Goal: Task Accomplishment & Management: Use online tool/utility

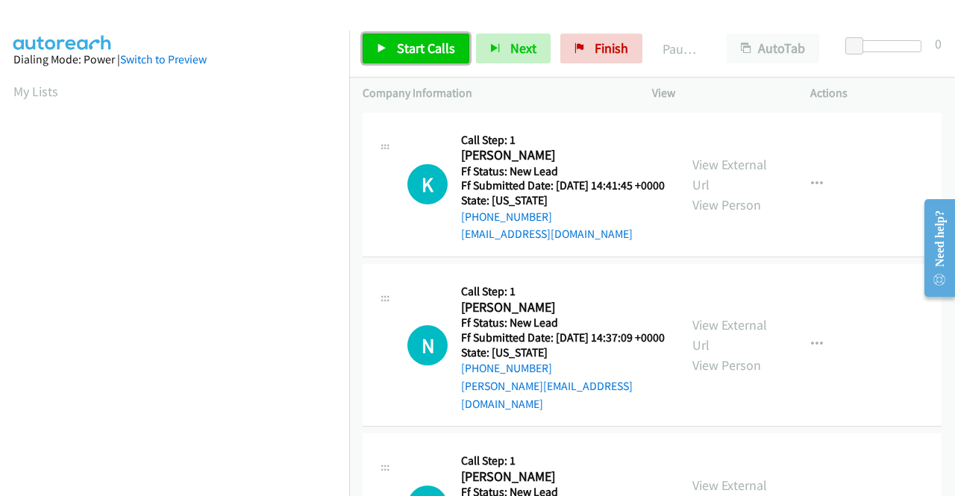
click at [381, 54] on link "Start Calls" at bounding box center [416, 49] width 107 height 30
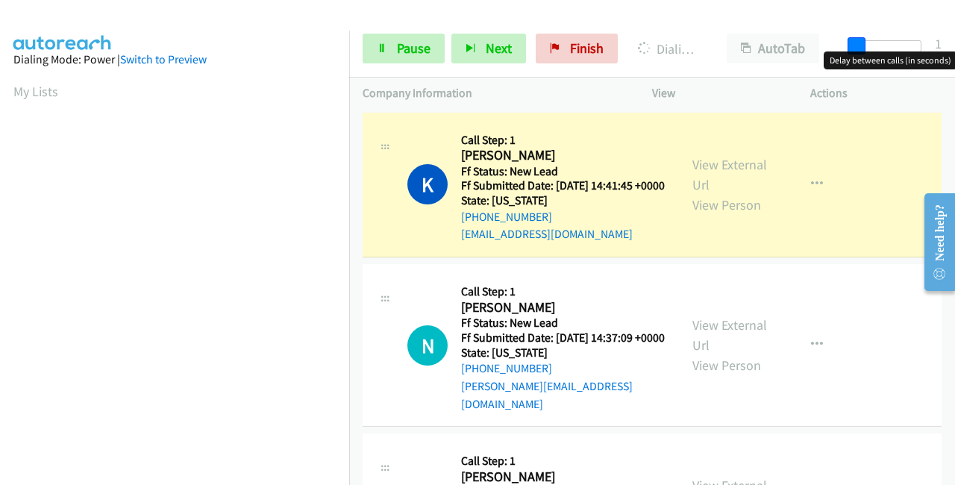
drag, startPoint x: 855, startPoint y: 38, endPoint x: 954, endPoint y: 48, distance: 99.7
click at [954, 48] on div "Start Calls Pause Next Finish Dialing Kip Zavitz AutoTab AutoTab 1" at bounding box center [652, 48] width 606 height 57
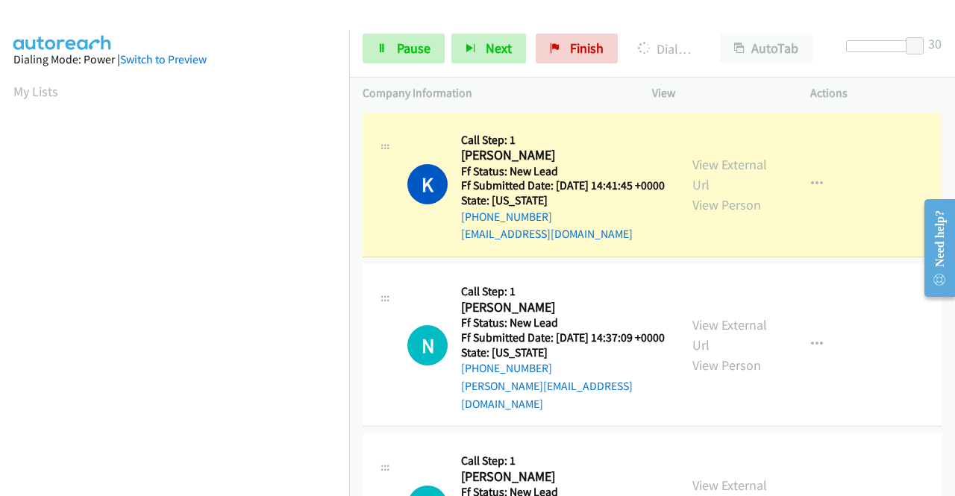
scroll to position [340, 0]
click at [718, 169] on link "View External Url" at bounding box center [729, 174] width 75 height 37
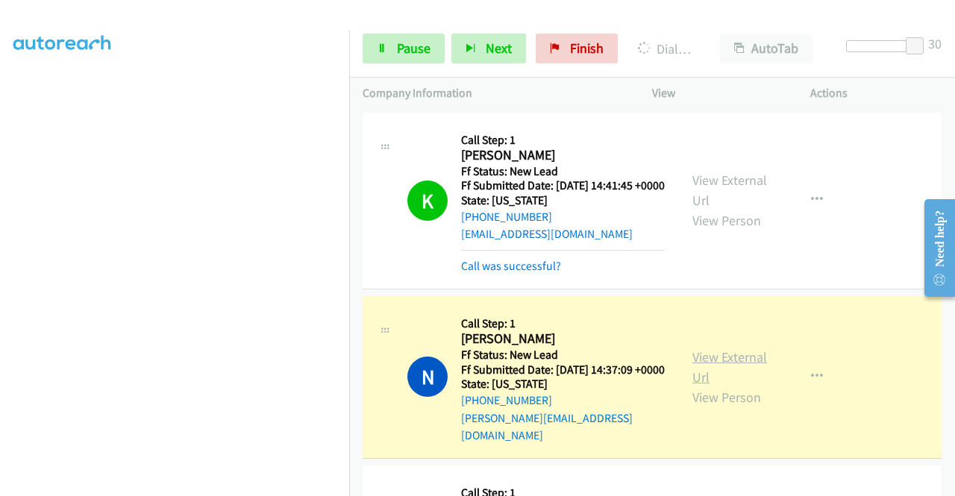
click at [710, 365] on link "View External Url" at bounding box center [729, 366] width 75 height 37
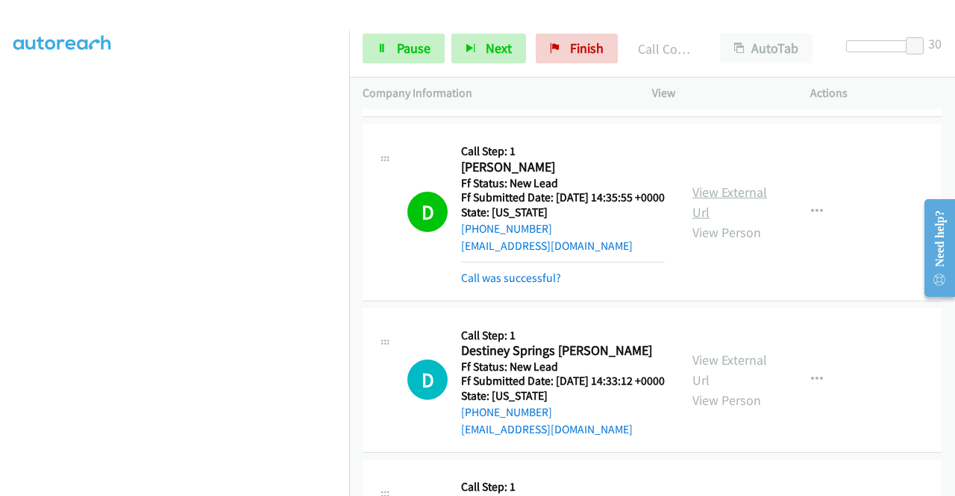
click at [718, 209] on link "View External Url" at bounding box center [729, 202] width 75 height 37
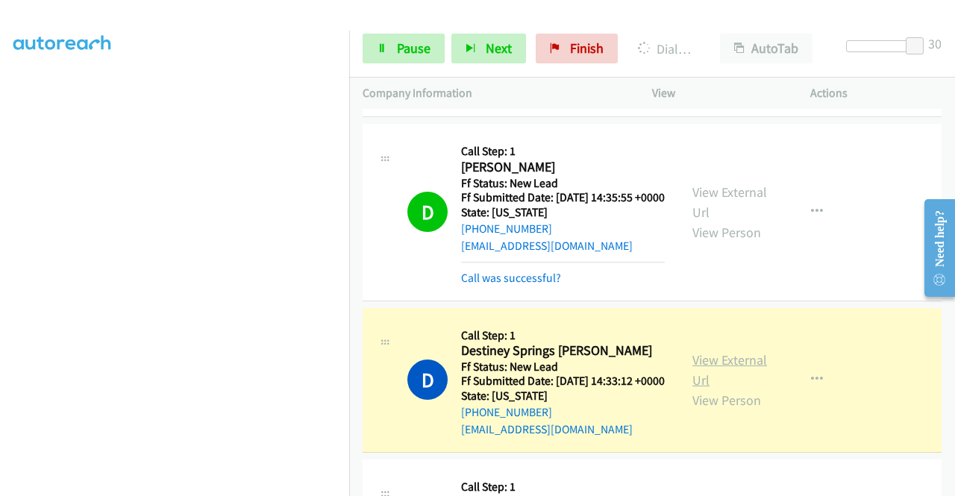
click at [722, 389] on link "View External Url" at bounding box center [729, 369] width 75 height 37
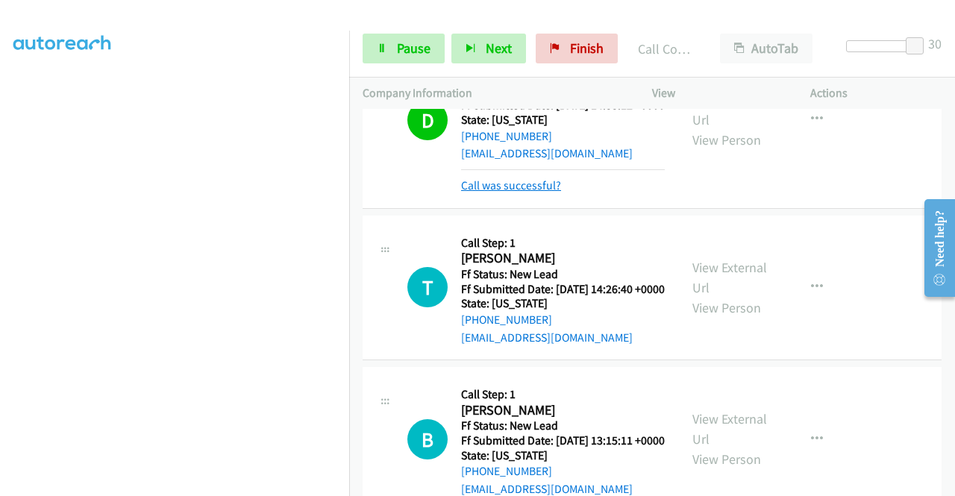
scroll to position [671, 0]
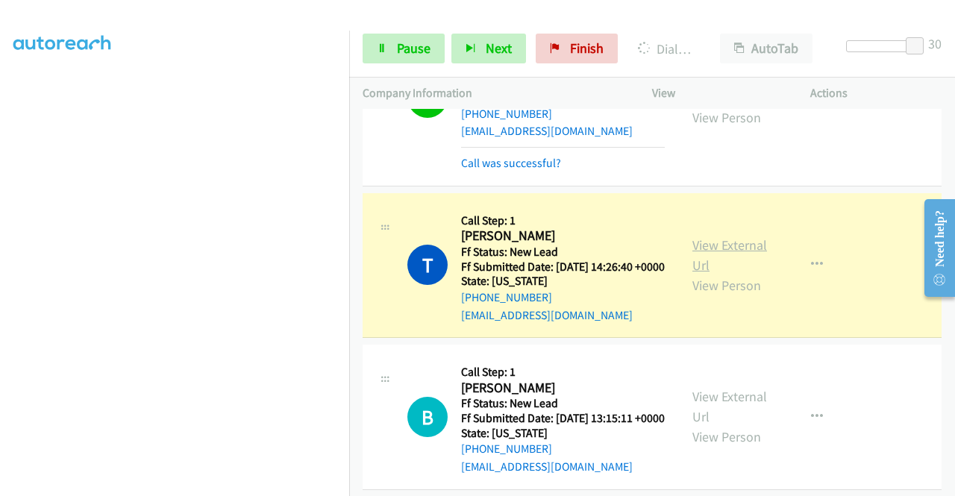
click at [713, 274] on link "View External Url" at bounding box center [729, 255] width 75 height 37
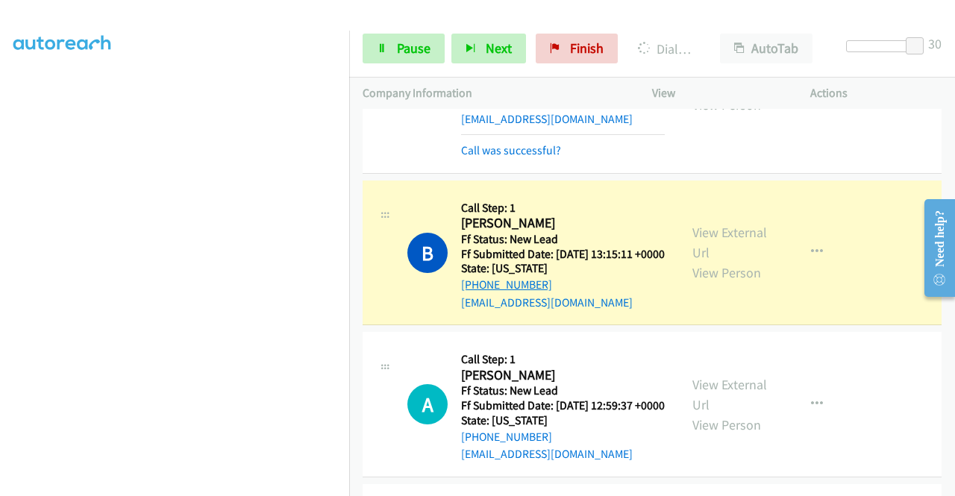
scroll to position [895, 0]
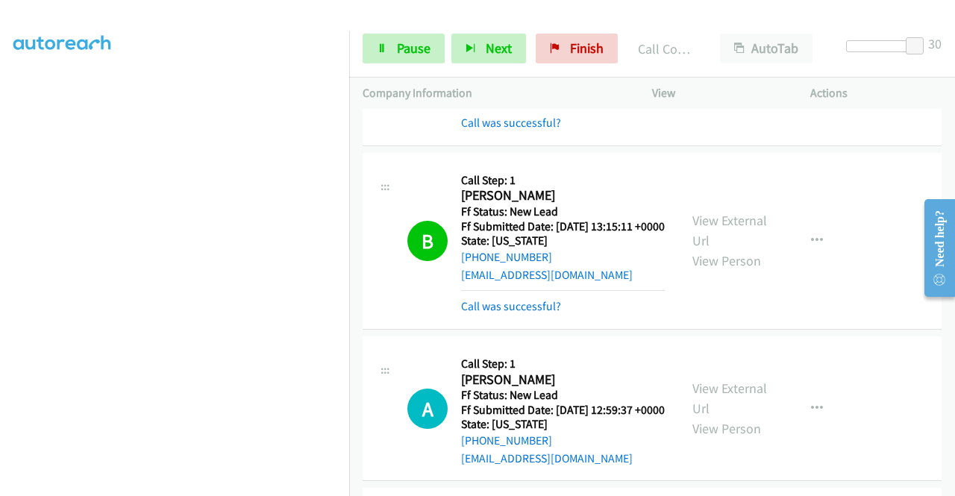
click at [633, 25] on div "Start Calls Pause Next Finish Call Completed AutoTab AutoTab 30" at bounding box center [652, 48] width 606 height 57
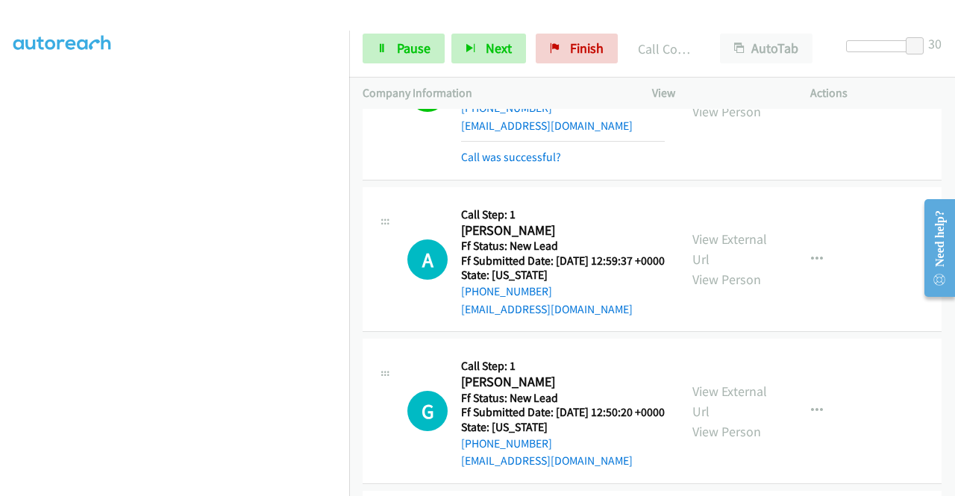
scroll to position [970, 0]
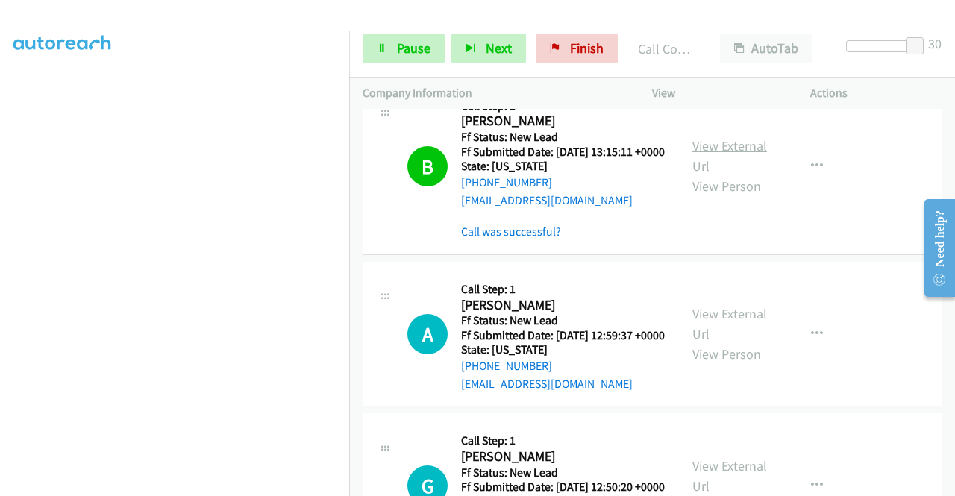
click at [733, 175] on link "View External Url" at bounding box center [729, 155] width 75 height 37
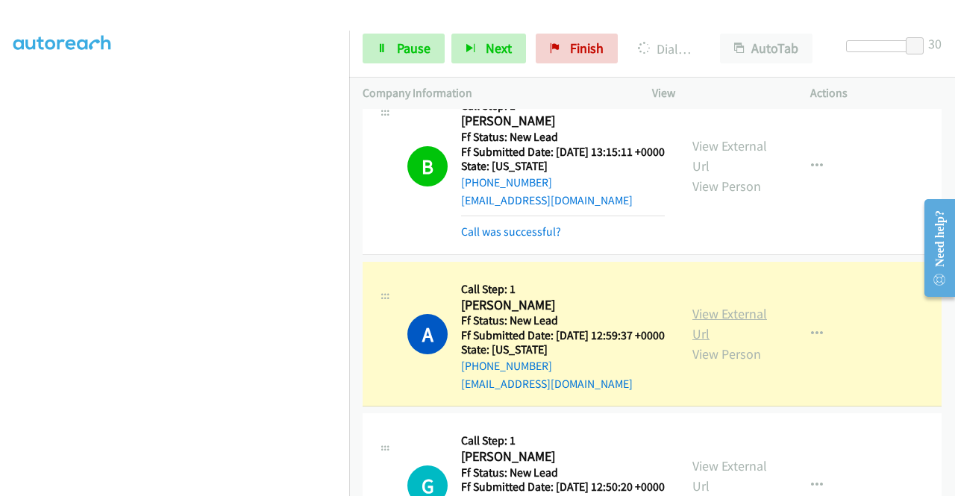
click at [698, 342] on link "View External Url" at bounding box center [729, 323] width 75 height 37
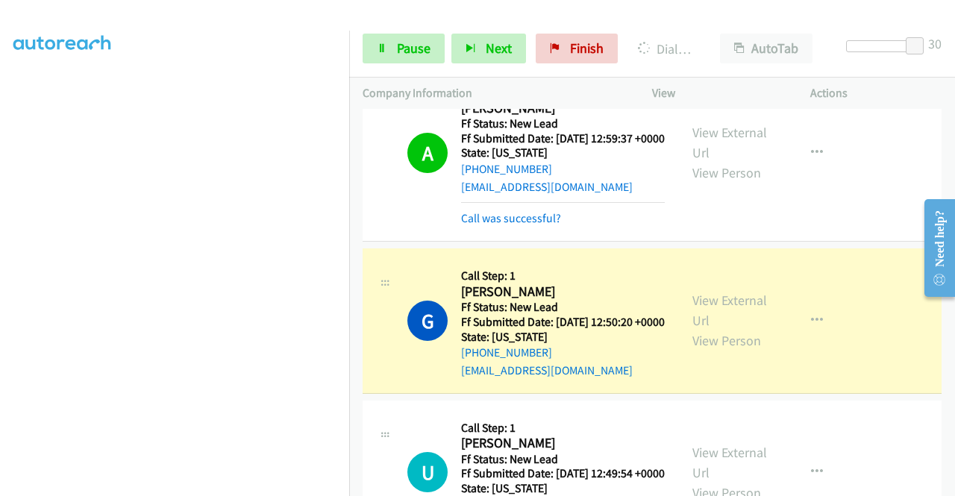
scroll to position [1268, 0]
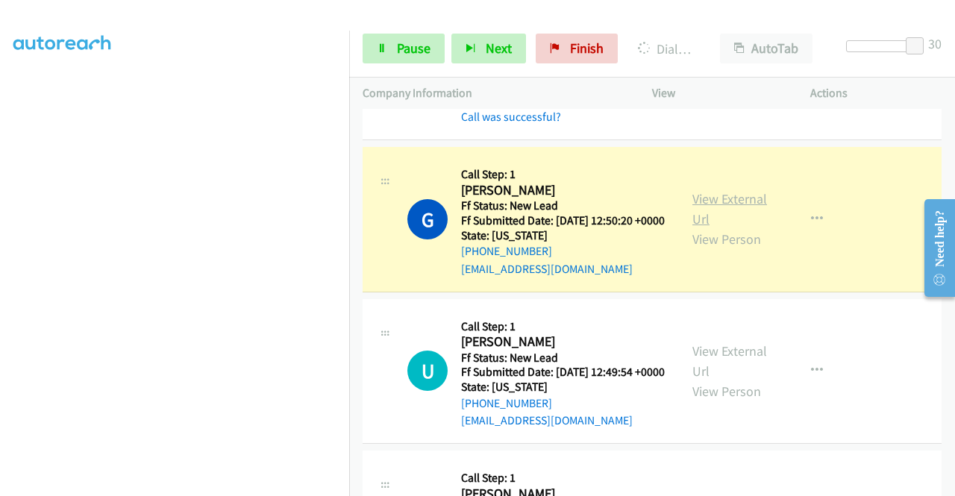
click at [698, 228] on link "View External Url" at bounding box center [729, 208] width 75 height 37
click at [431, 48] on link "Pause" at bounding box center [404, 49] width 82 height 30
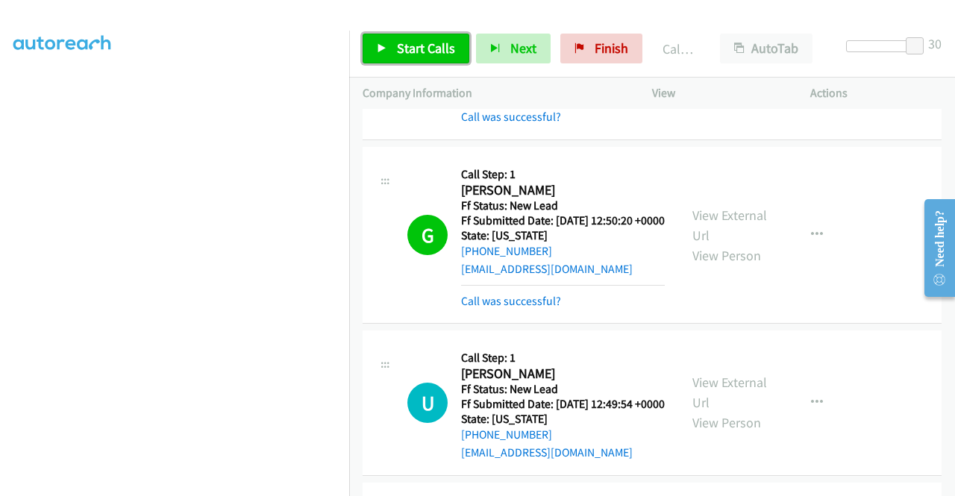
click at [403, 46] on span "Start Calls" at bounding box center [426, 48] width 58 height 17
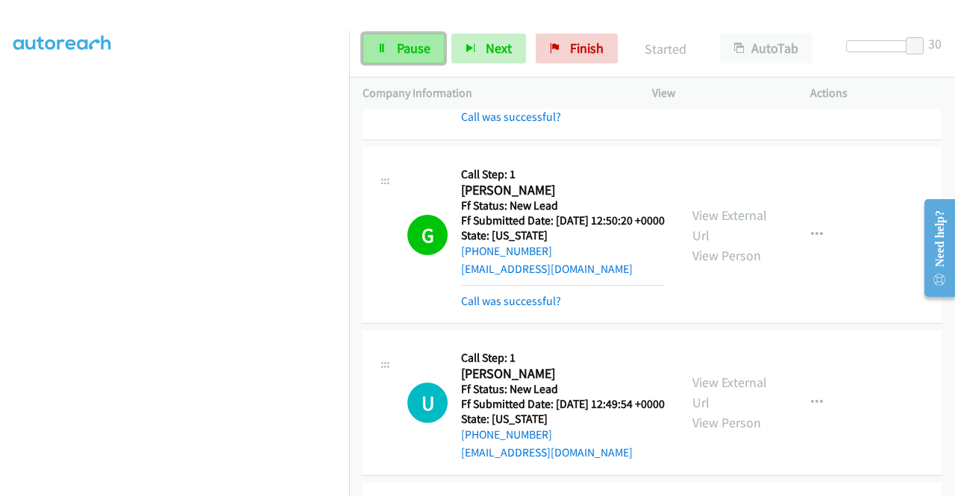
drag, startPoint x: 402, startPoint y: 41, endPoint x: 398, endPoint y: 57, distance: 16.8
click at [401, 41] on span "Pause" at bounding box center [414, 48] width 34 height 17
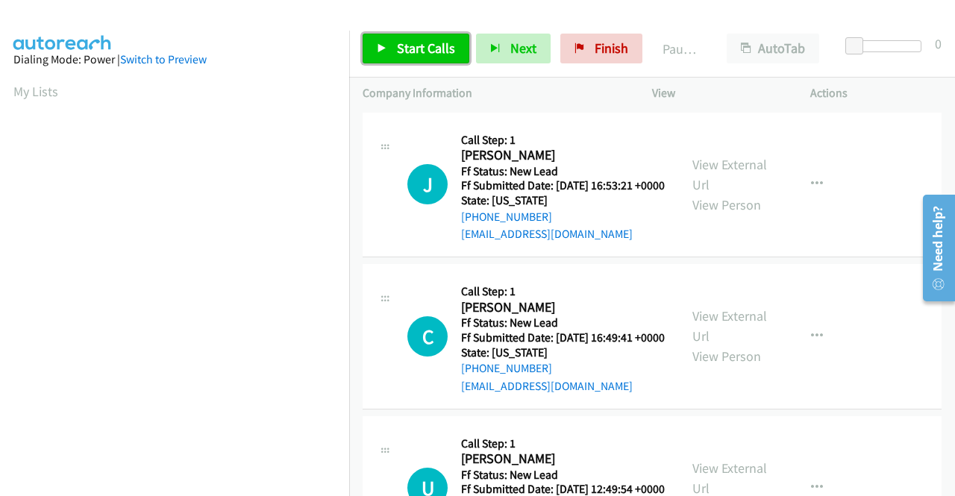
click at [418, 43] on span "Start Calls" at bounding box center [426, 48] width 58 height 17
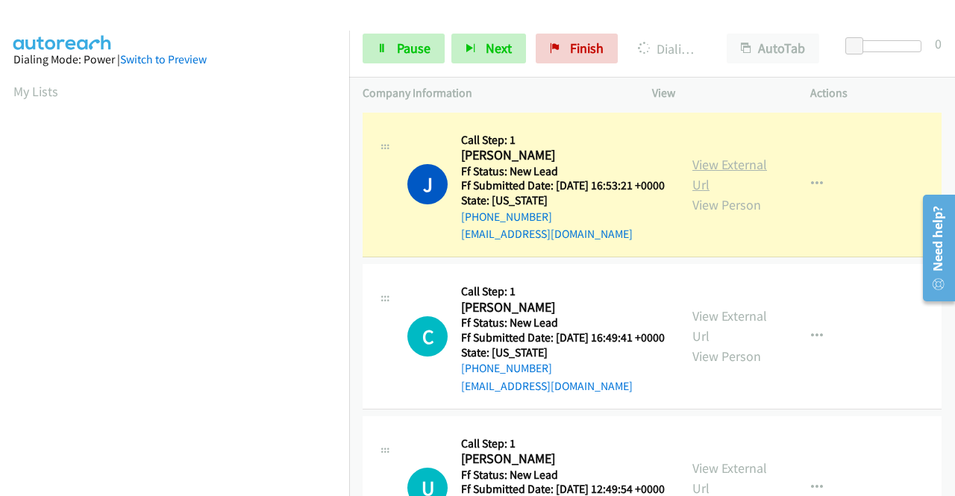
click at [730, 179] on link "View External Url" at bounding box center [729, 174] width 75 height 37
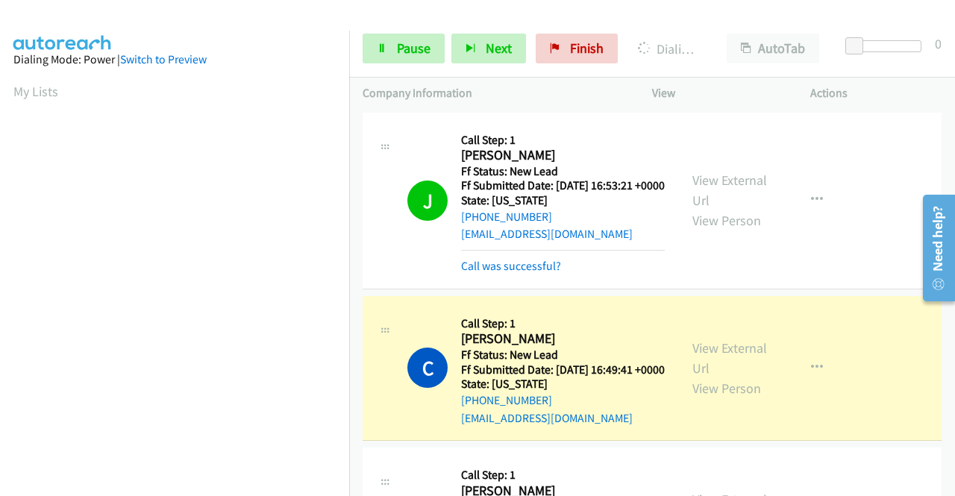
scroll to position [340, 0]
click at [707, 379] on div "View External Url View Person" at bounding box center [731, 368] width 78 height 60
click at [704, 371] on link "View External Url" at bounding box center [729, 357] width 75 height 37
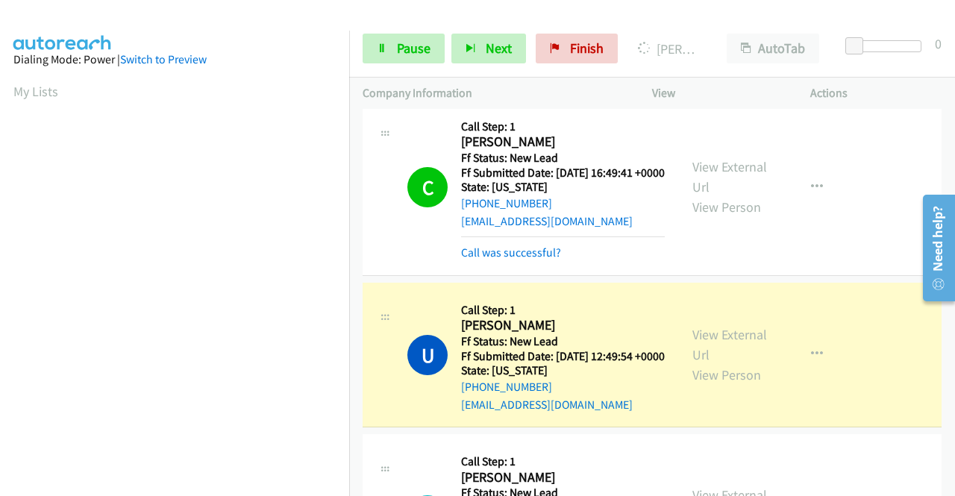
scroll to position [224, 0]
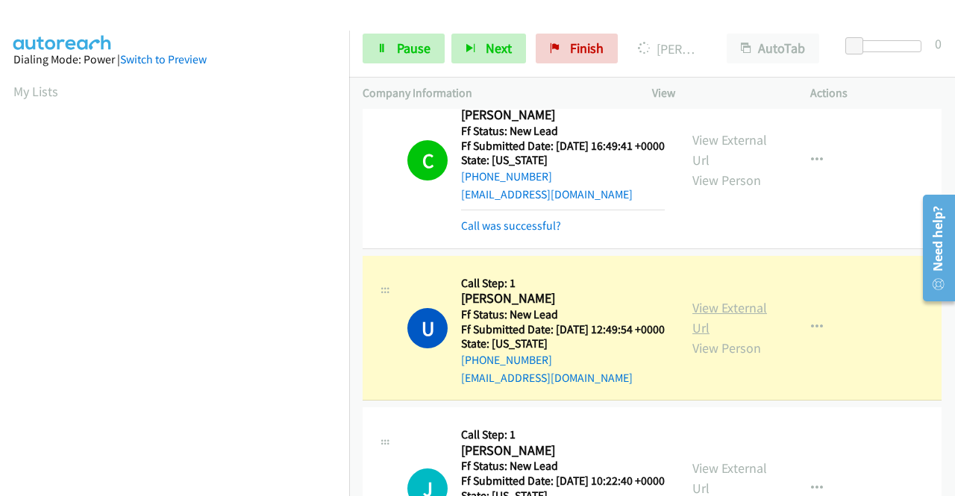
click at [692, 336] on link "View External Url" at bounding box center [729, 317] width 75 height 37
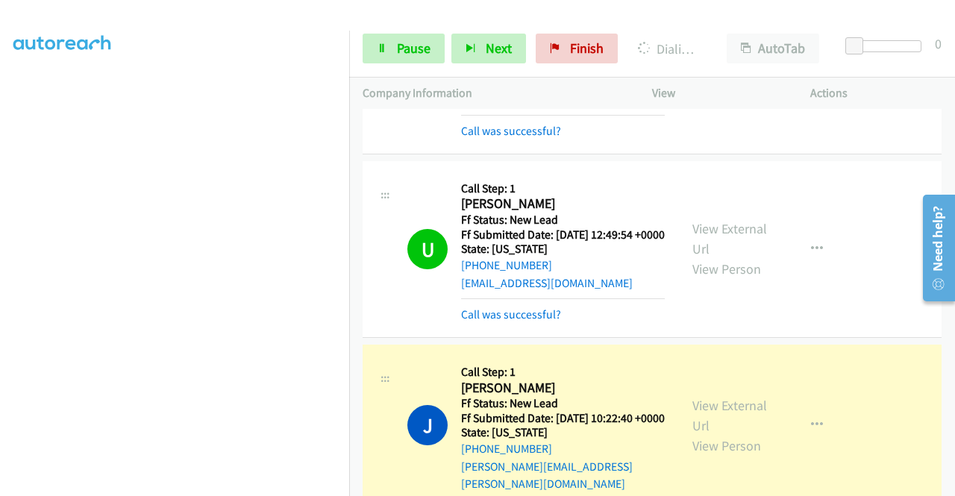
scroll to position [448, 0]
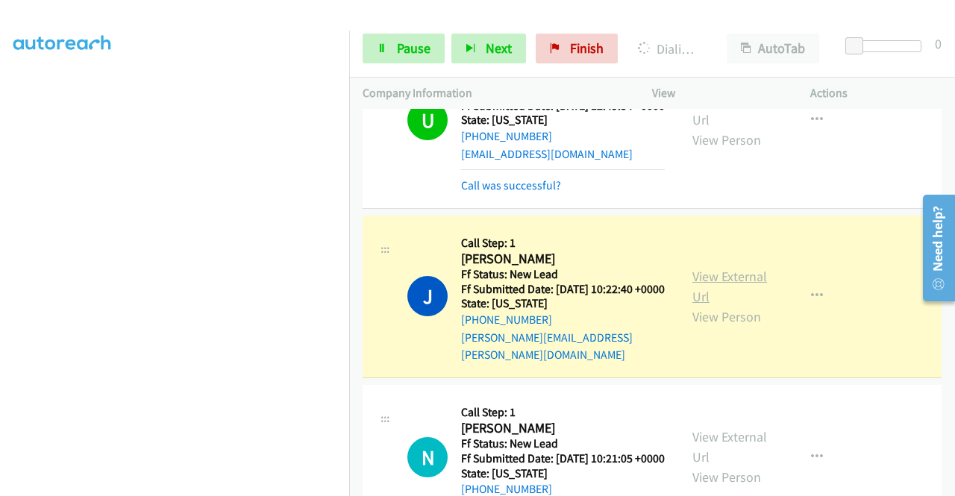
click at [692, 305] on link "View External Url" at bounding box center [729, 286] width 75 height 37
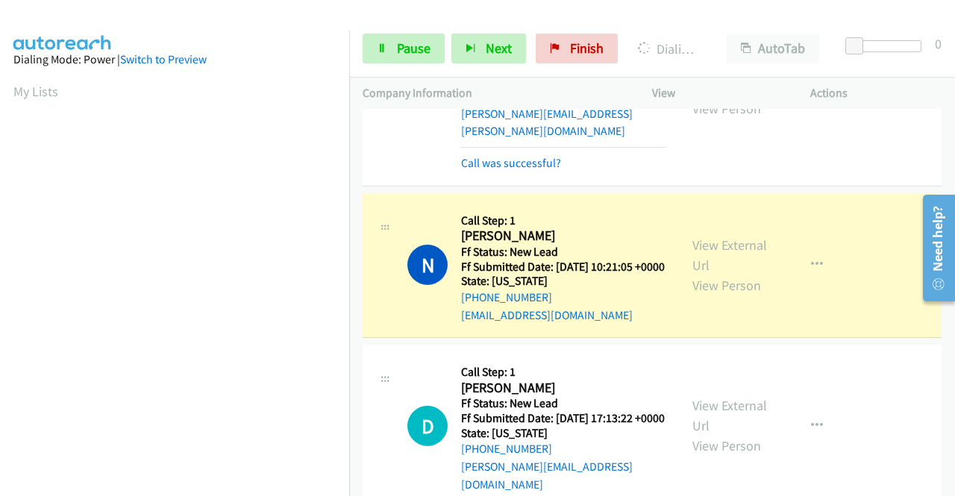
scroll to position [340, 0]
click at [695, 274] on link "View External Url" at bounding box center [729, 255] width 75 height 37
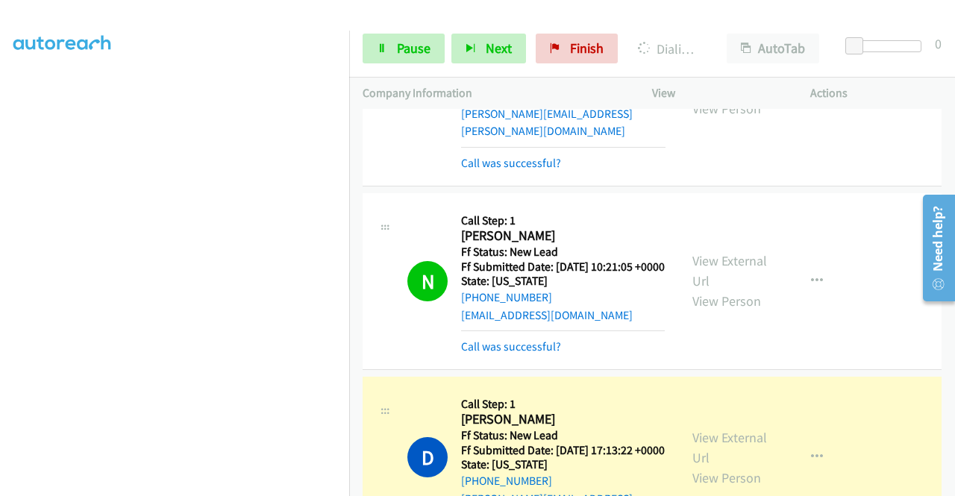
scroll to position [821, 0]
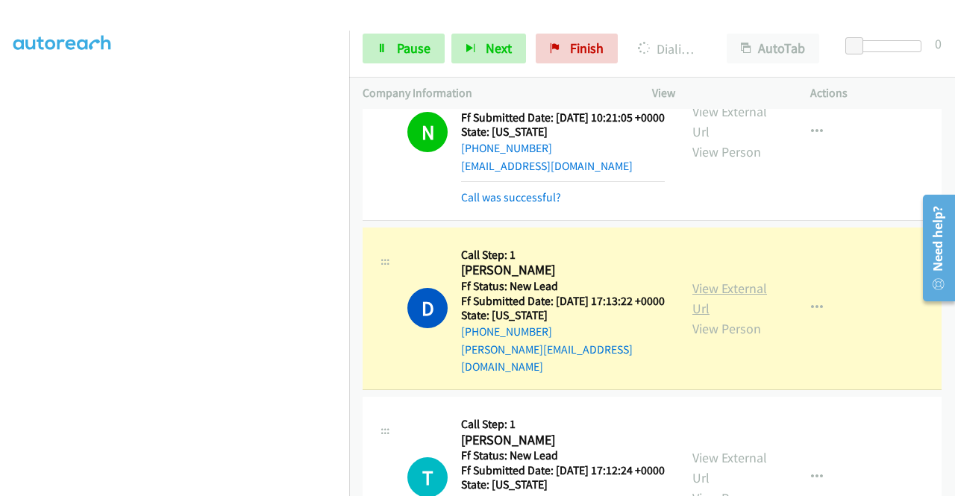
click at [695, 317] on link "View External Url" at bounding box center [729, 298] width 75 height 37
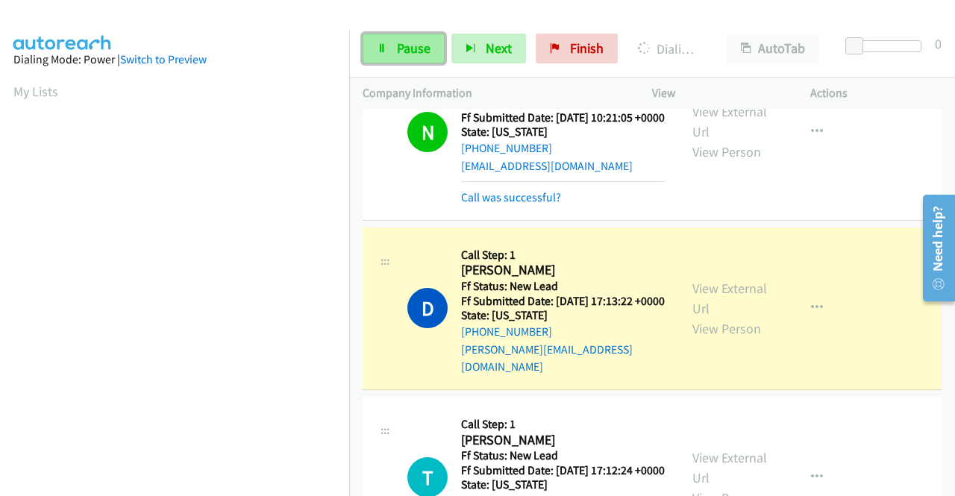
click at [395, 43] on link "Pause" at bounding box center [404, 49] width 82 height 30
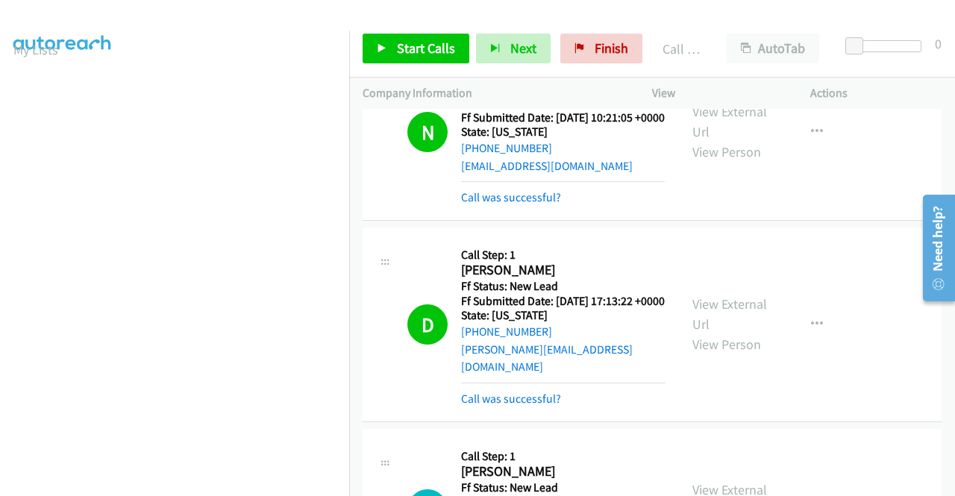
scroll to position [340, 0]
click at [580, 51] on link "Finish" at bounding box center [601, 49] width 82 height 30
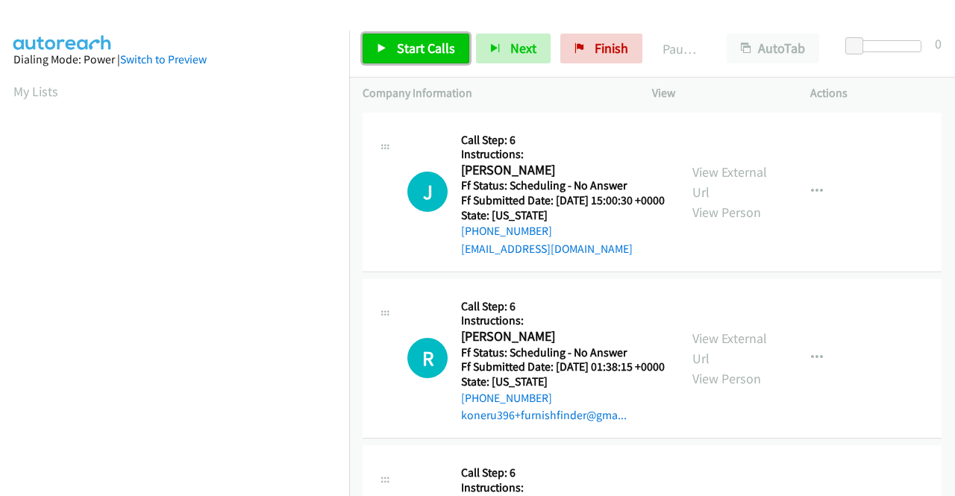
click at [403, 45] on span "Start Calls" at bounding box center [426, 48] width 58 height 17
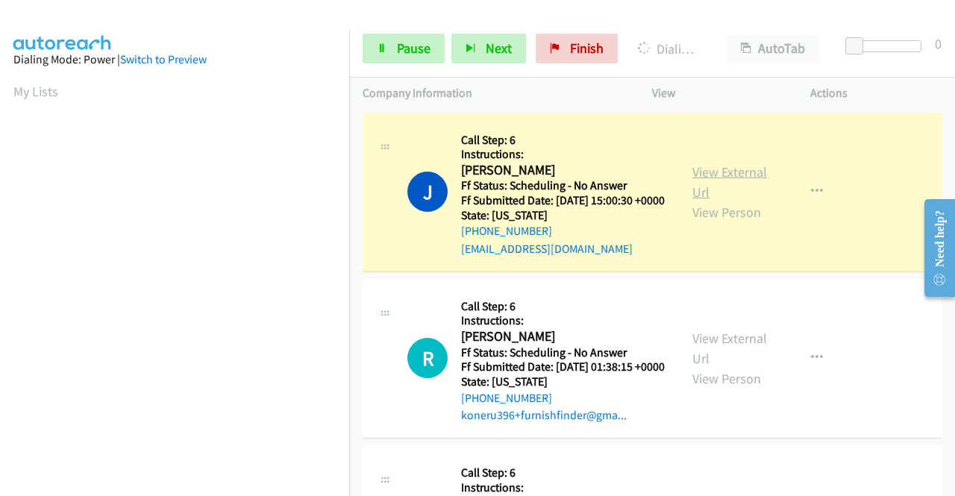
click at [709, 179] on link "View External Url" at bounding box center [729, 181] width 75 height 37
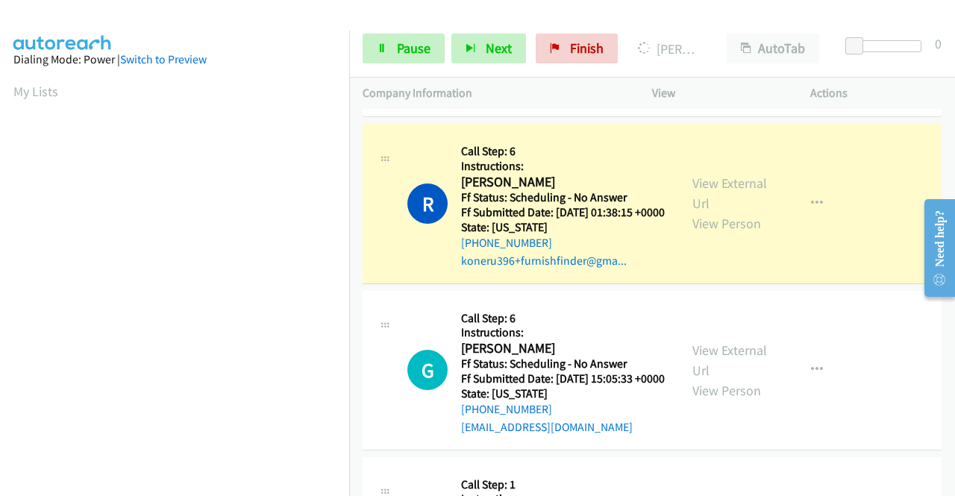
scroll to position [149, 0]
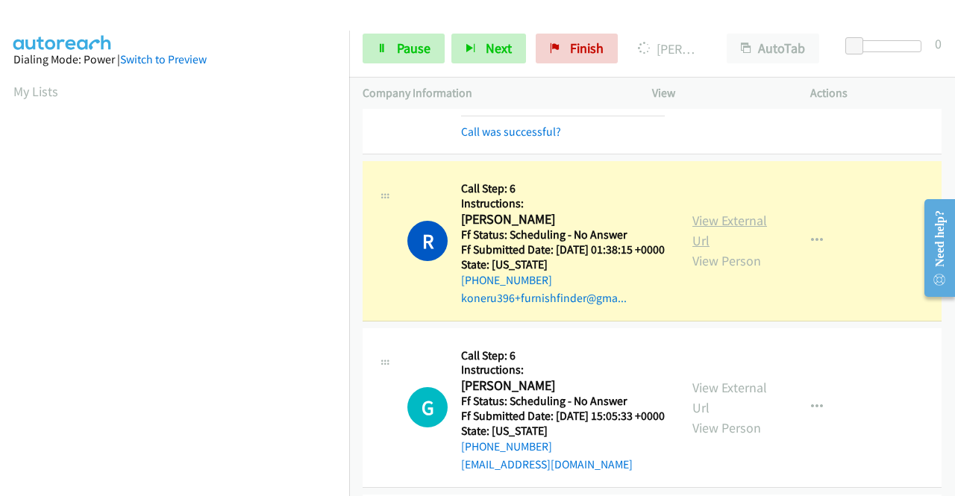
click at [692, 239] on link "View External Url" at bounding box center [729, 230] width 75 height 37
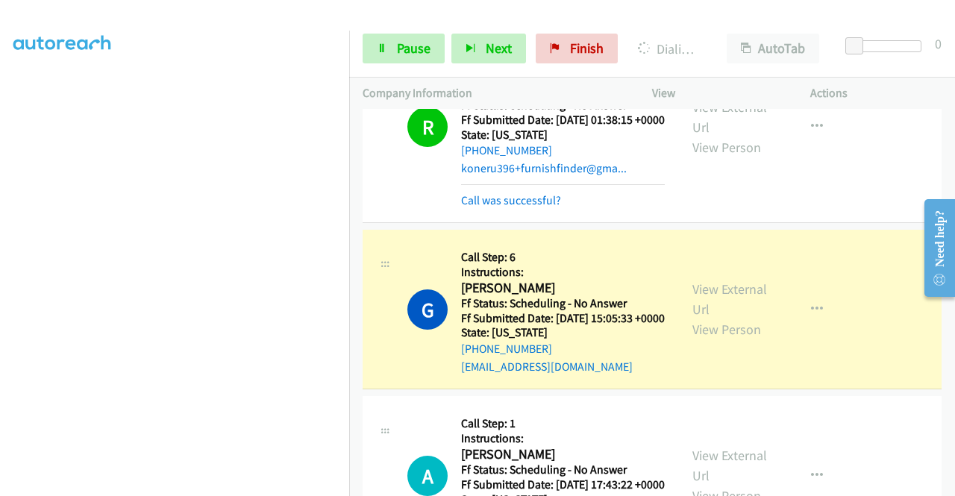
scroll to position [298, 0]
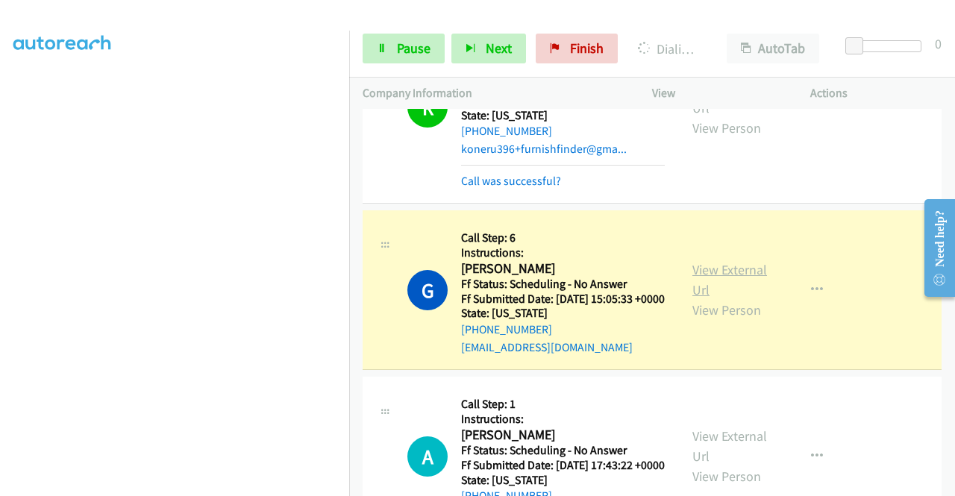
click at [727, 298] on link "View External Url" at bounding box center [729, 279] width 75 height 37
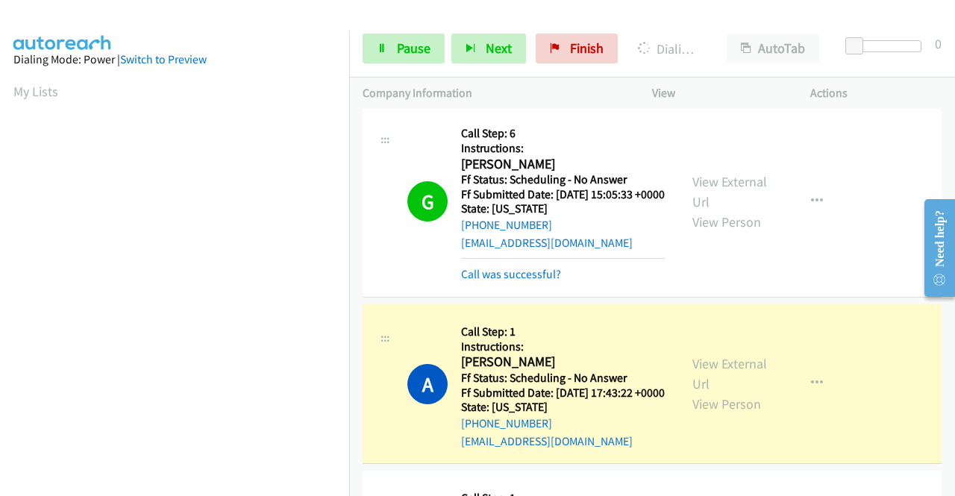
scroll to position [448, 0]
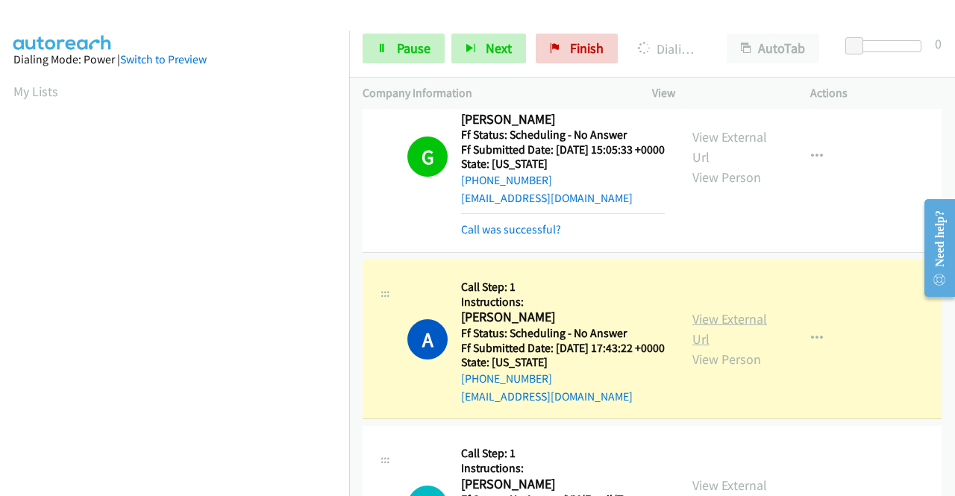
click at [707, 348] on link "View External Url" at bounding box center [729, 328] width 75 height 37
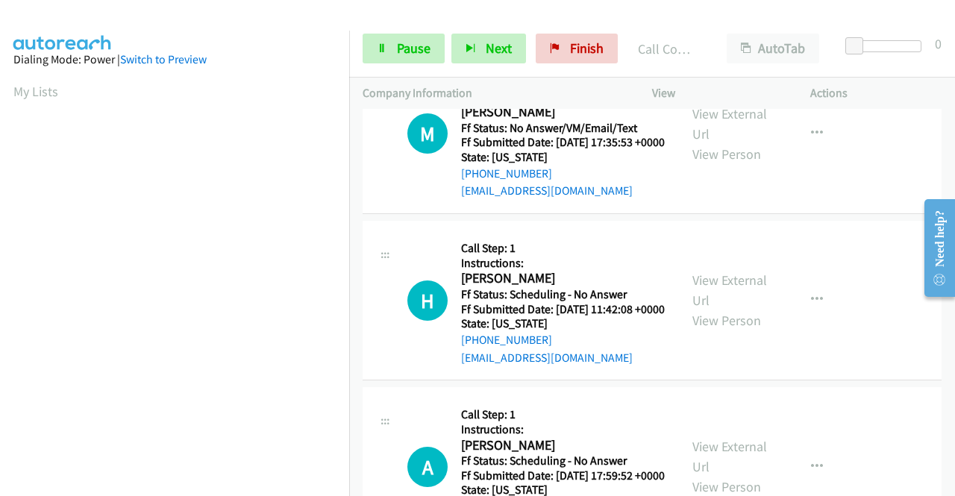
scroll to position [895, 0]
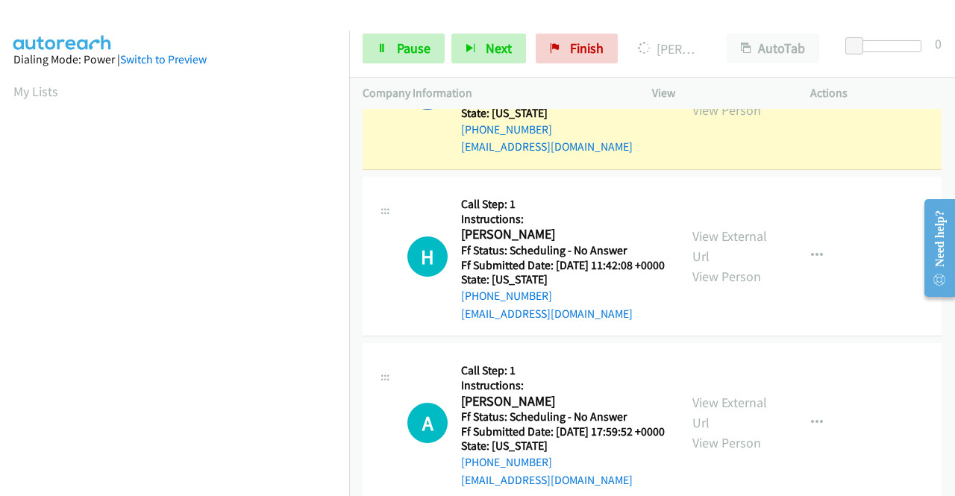
click at [707, 98] on link "View External Url" at bounding box center [729, 79] width 75 height 37
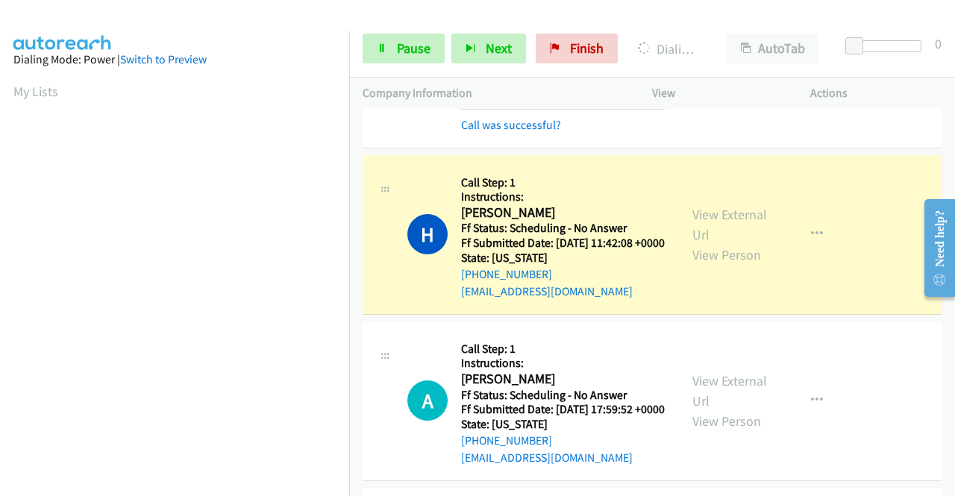
scroll to position [1045, 0]
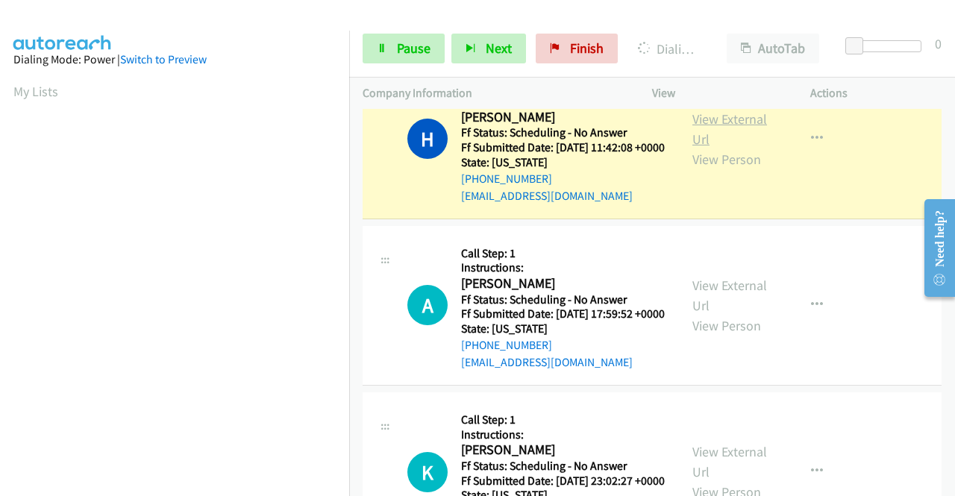
click at [730, 148] on link "View External Url" at bounding box center [729, 128] width 75 height 37
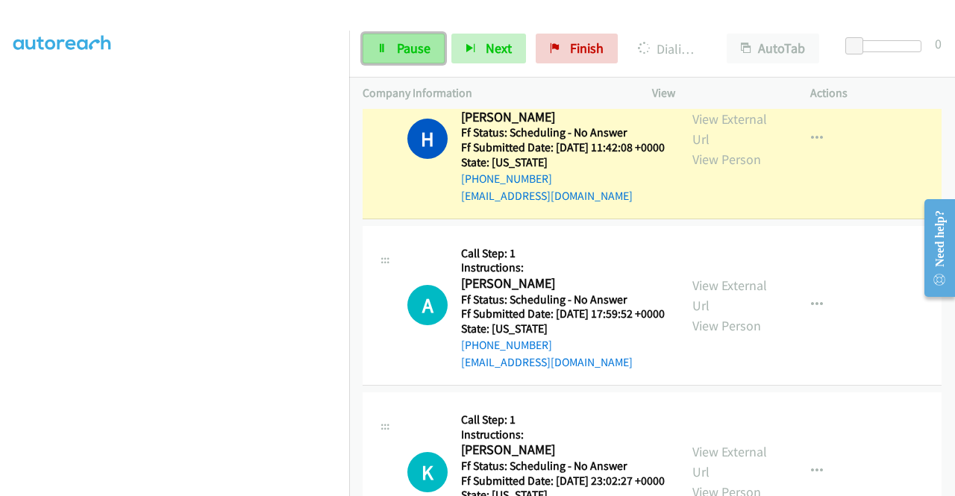
click at [379, 44] on icon at bounding box center [382, 49] width 10 height 10
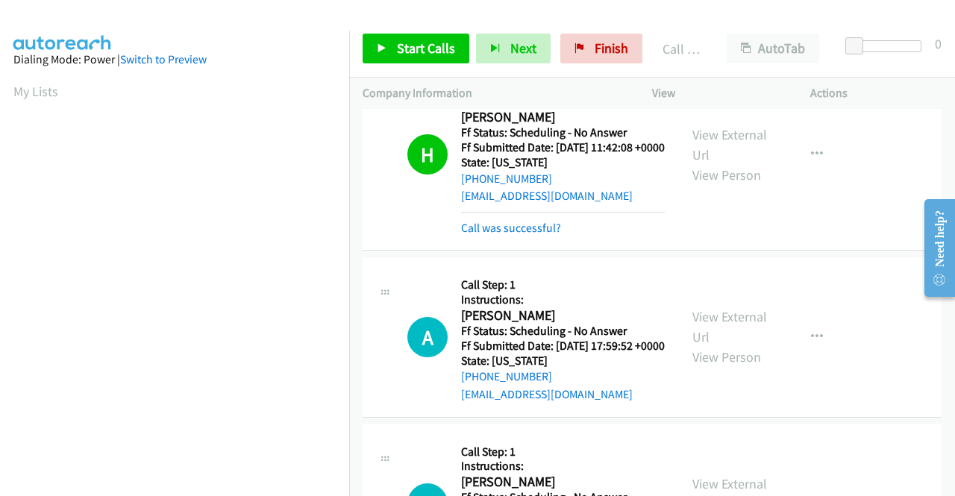
scroll to position [340, 0]
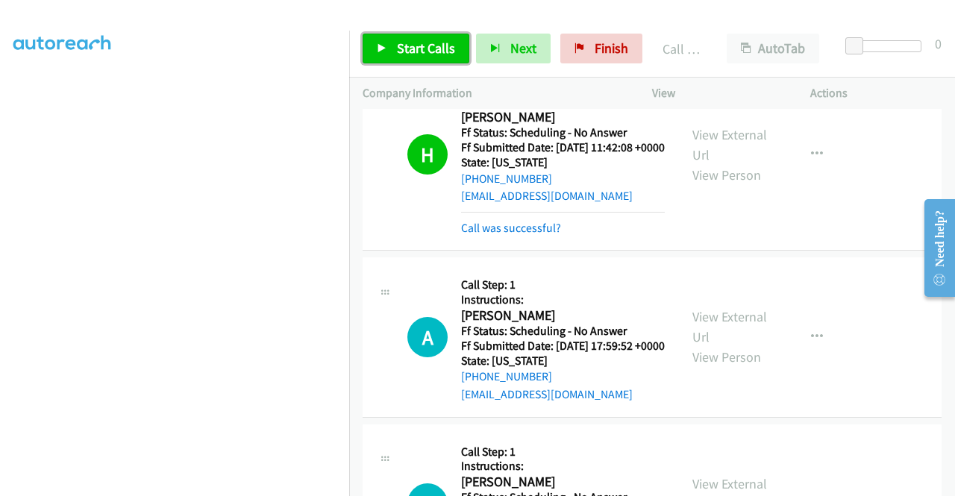
click at [424, 43] on span "Start Calls" at bounding box center [426, 48] width 58 height 17
click at [445, 13] on div at bounding box center [471, 28] width 942 height 57
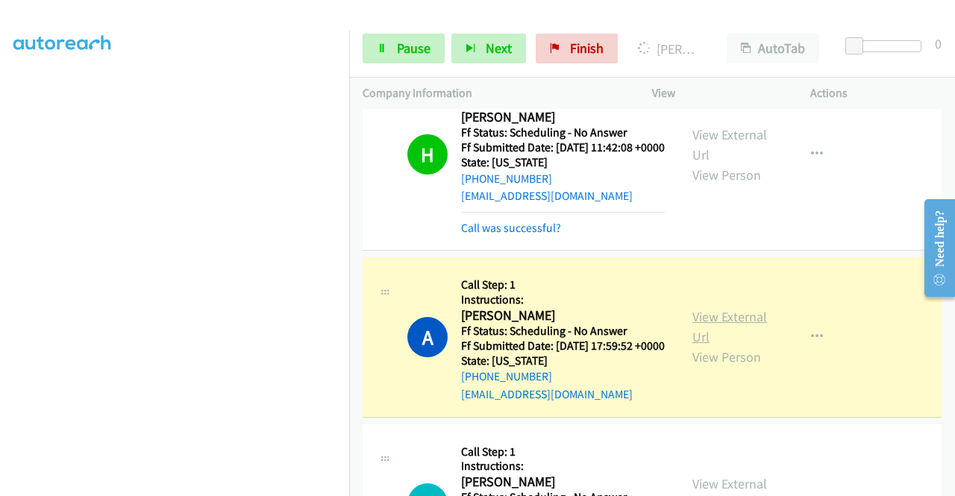
click at [703, 345] on link "View External Url" at bounding box center [729, 326] width 75 height 37
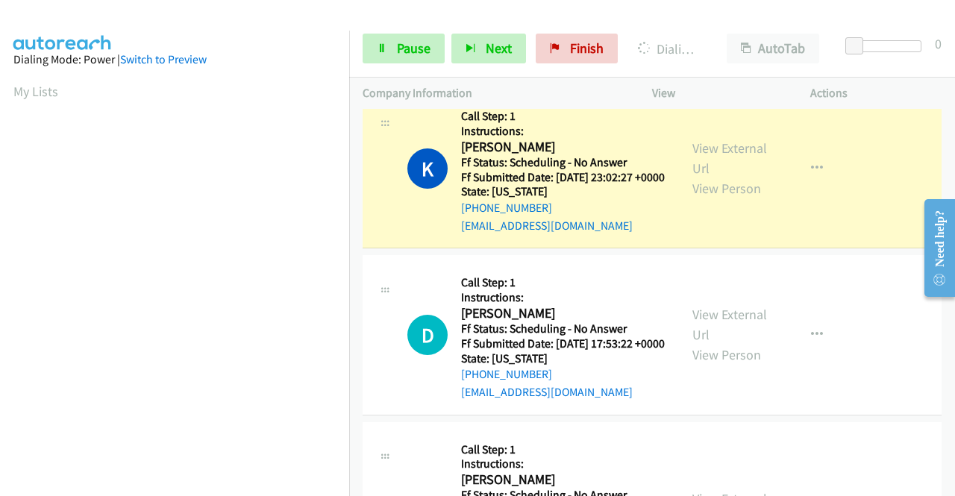
scroll to position [1418, 0]
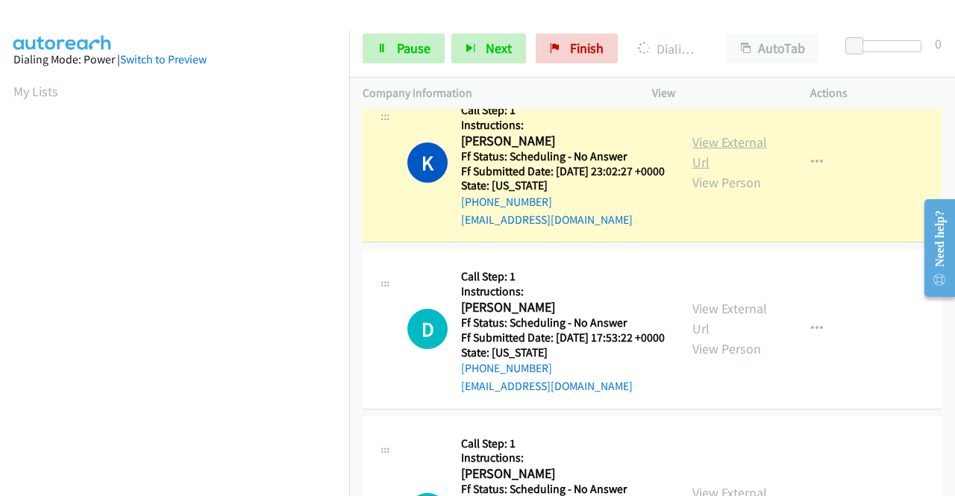
click at [695, 171] on link "View External Url" at bounding box center [729, 152] width 75 height 37
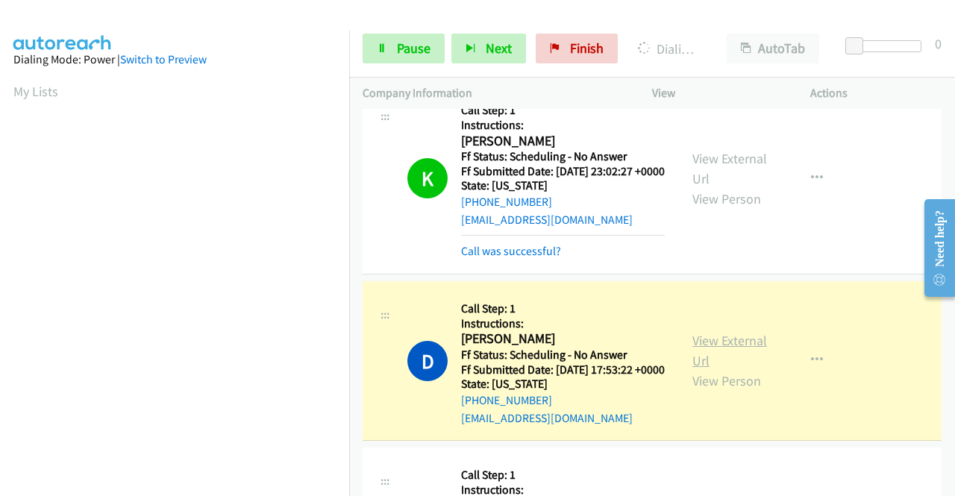
scroll to position [340, 0]
click at [701, 369] on link "View External Url" at bounding box center [729, 350] width 75 height 37
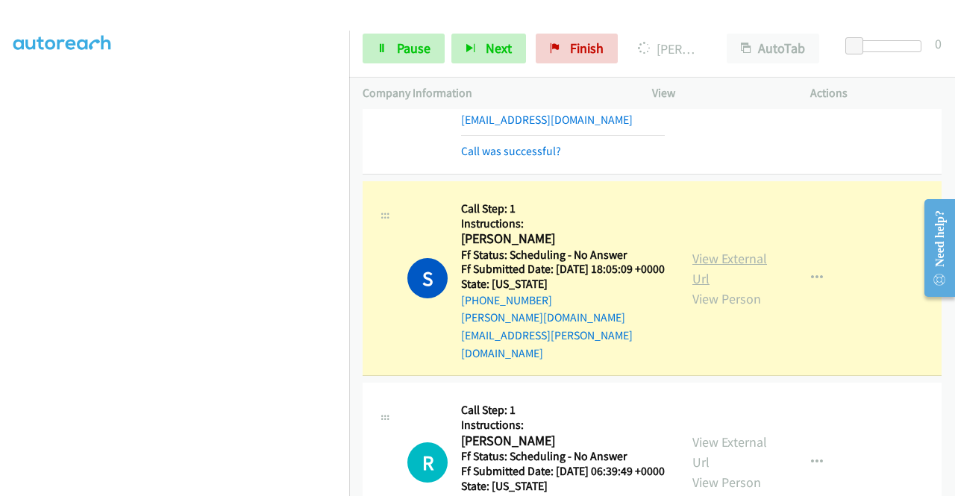
click at [709, 287] on link "View External Url" at bounding box center [729, 268] width 75 height 37
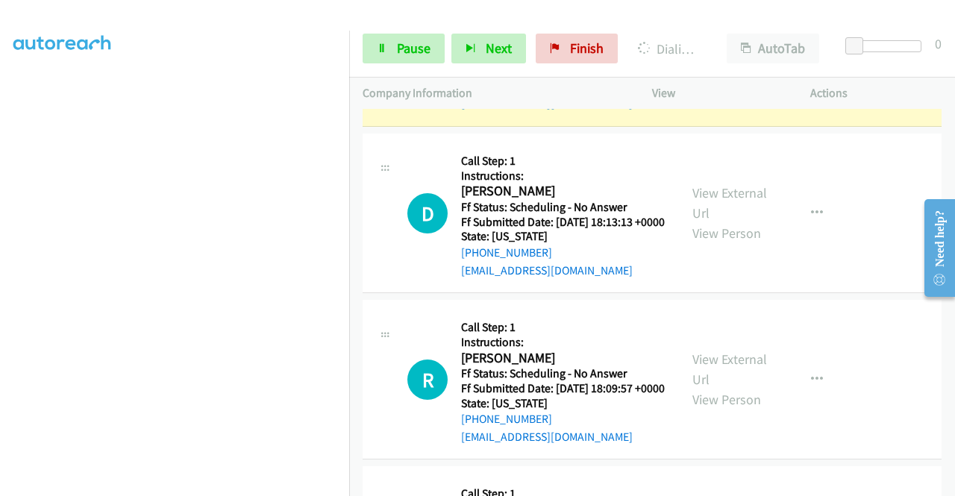
click at [692, 55] on link "View External Url" at bounding box center [729, 36] width 75 height 37
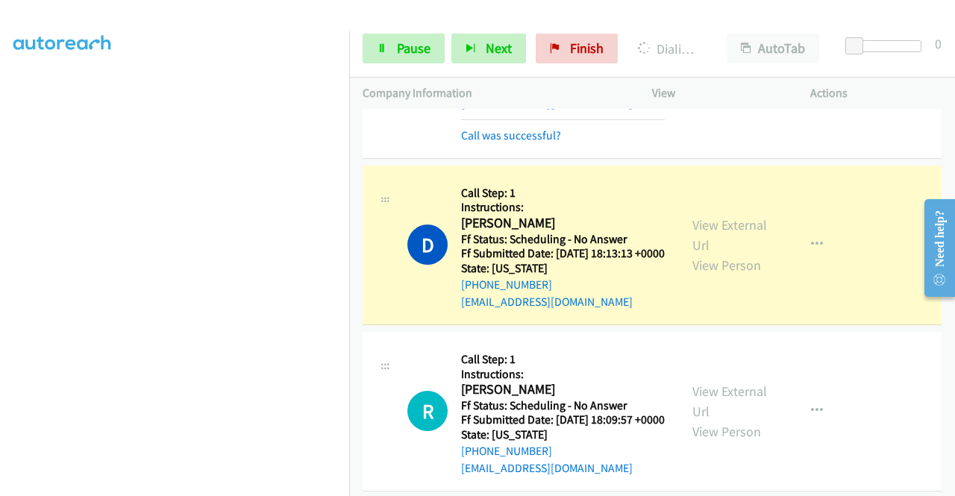
scroll to position [0, 0]
click at [708, 254] on link "View External Url" at bounding box center [729, 234] width 75 height 37
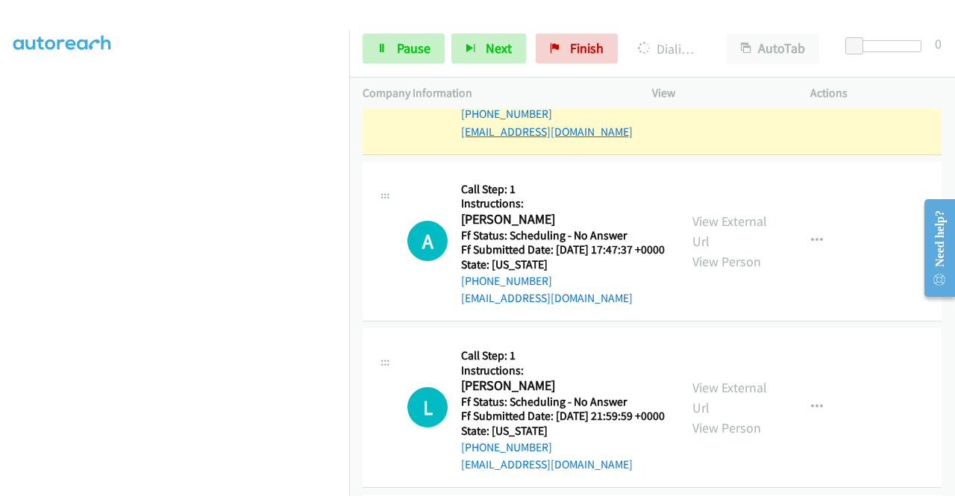
scroll to position [2537, 0]
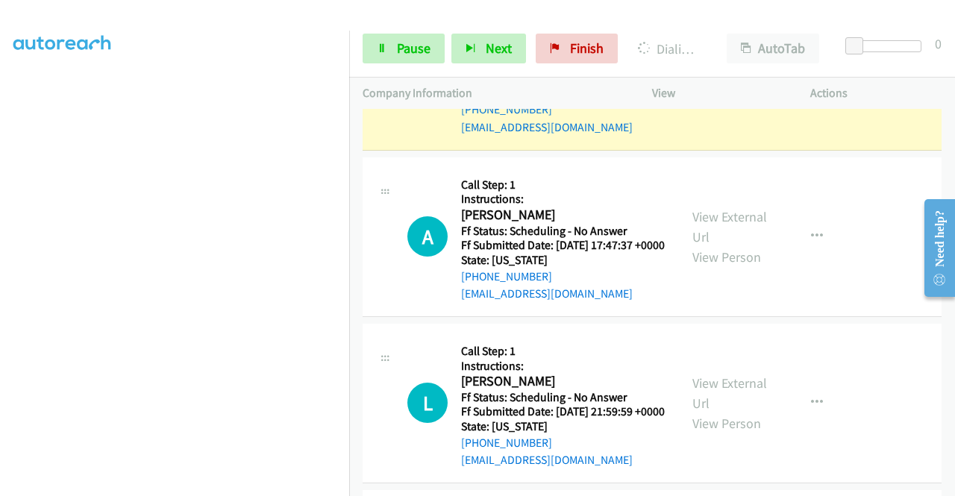
click at [700, 79] on link "View External Url" at bounding box center [729, 60] width 75 height 37
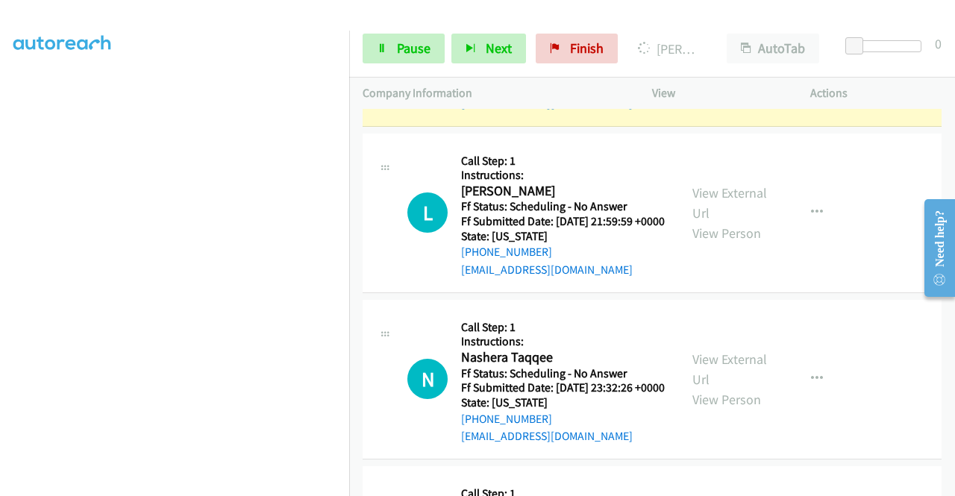
scroll to position [2760, 0]
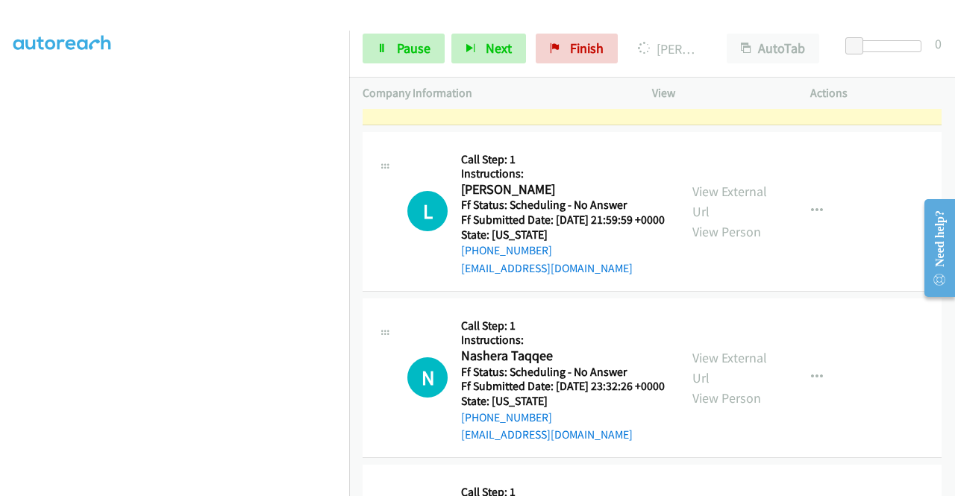
click at [703, 53] on link "View External Url" at bounding box center [729, 34] width 75 height 37
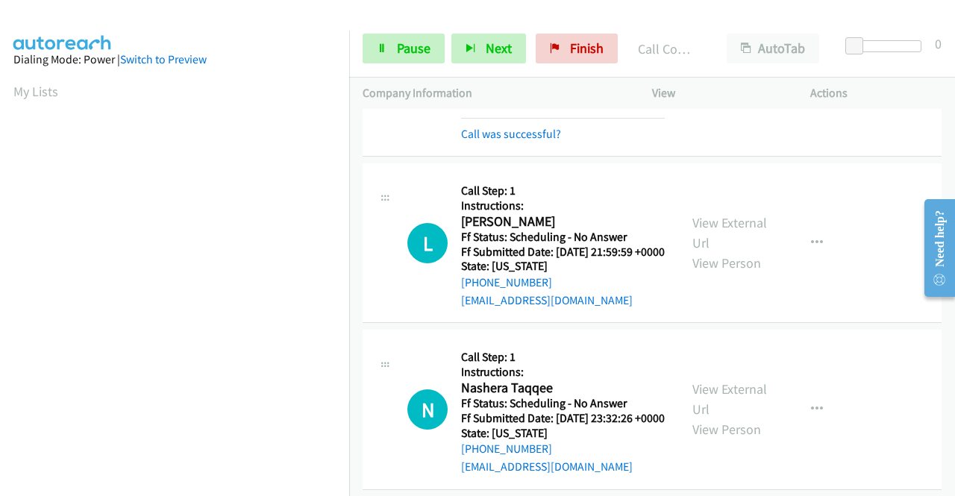
click at [723, 69] on link "View External Url" at bounding box center [729, 50] width 75 height 37
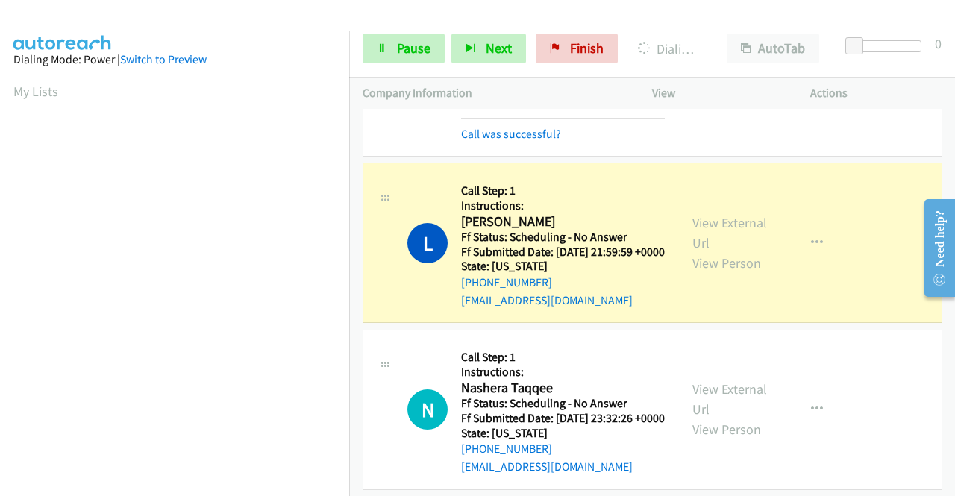
scroll to position [340, 0]
click at [699, 251] on link "View External Url" at bounding box center [729, 232] width 75 height 37
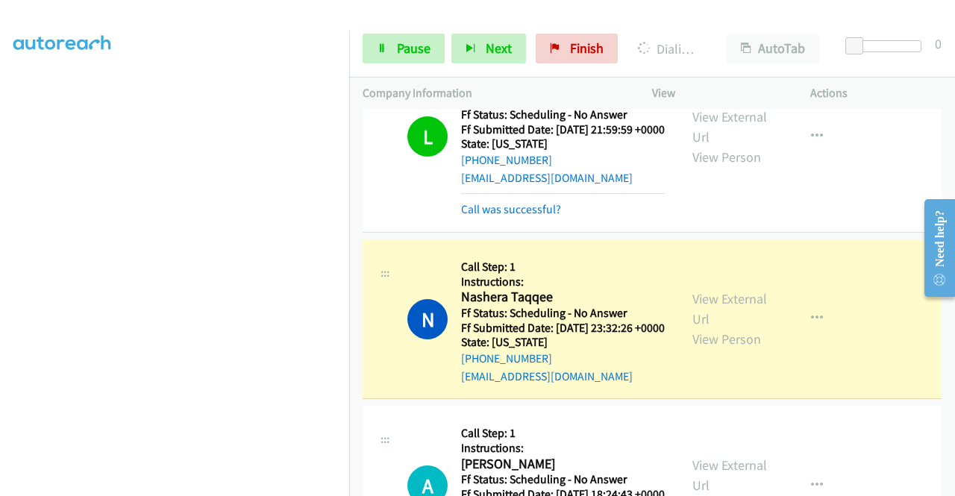
scroll to position [2984, 0]
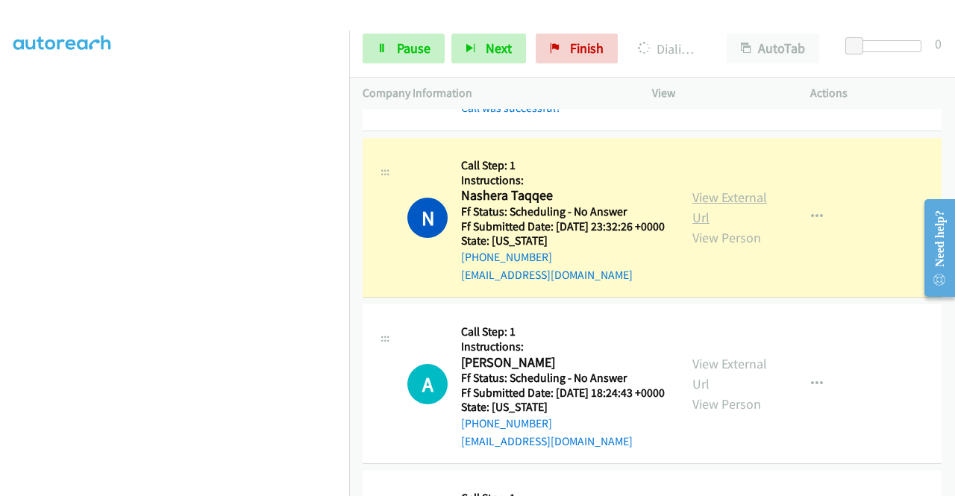
click at [704, 226] on link "View External Url" at bounding box center [729, 207] width 75 height 37
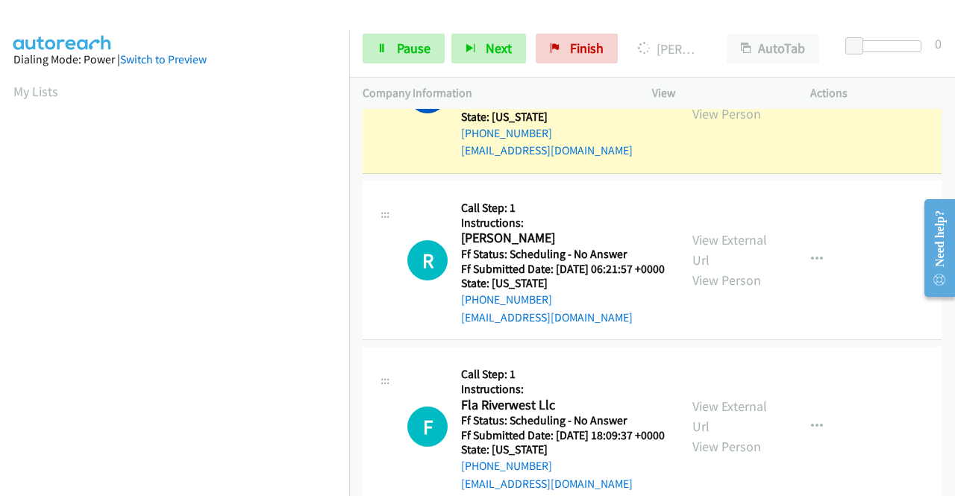
scroll to position [3432, 0]
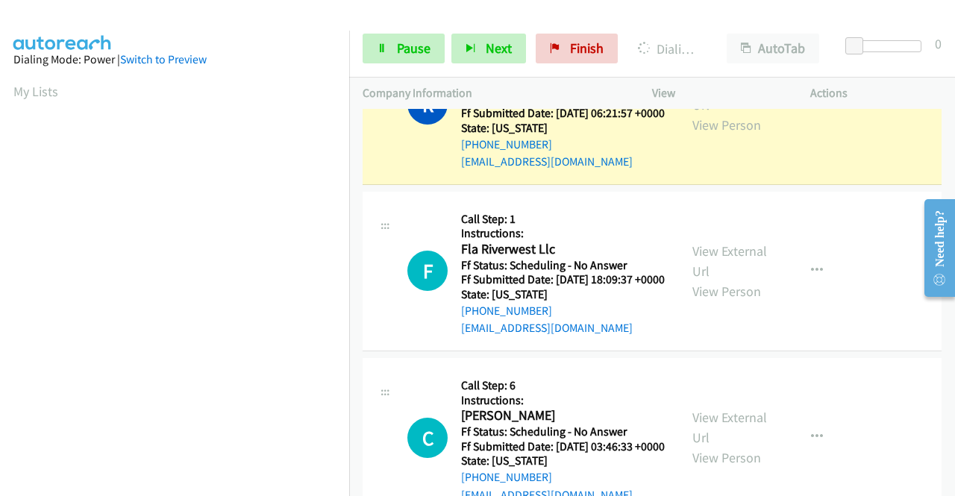
scroll to position [3581, 0]
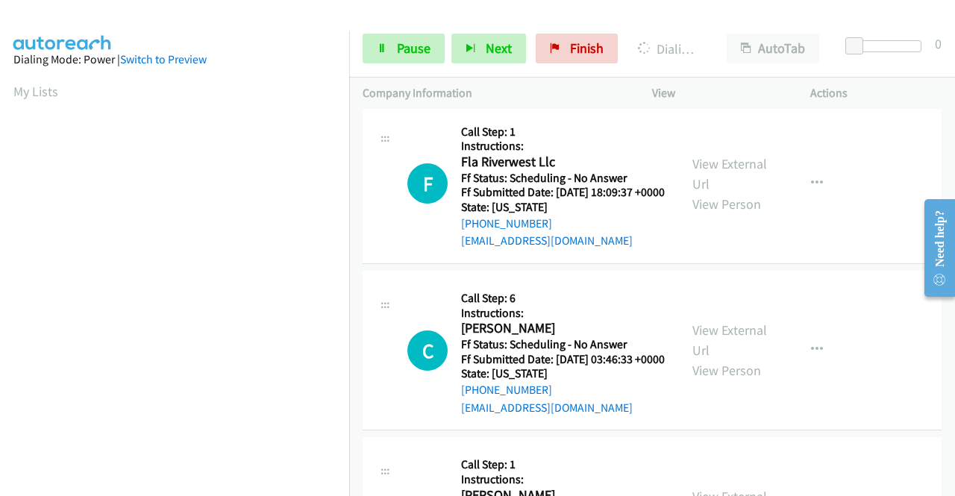
click at [727, 26] on link "View External Url" at bounding box center [729, 7] width 75 height 37
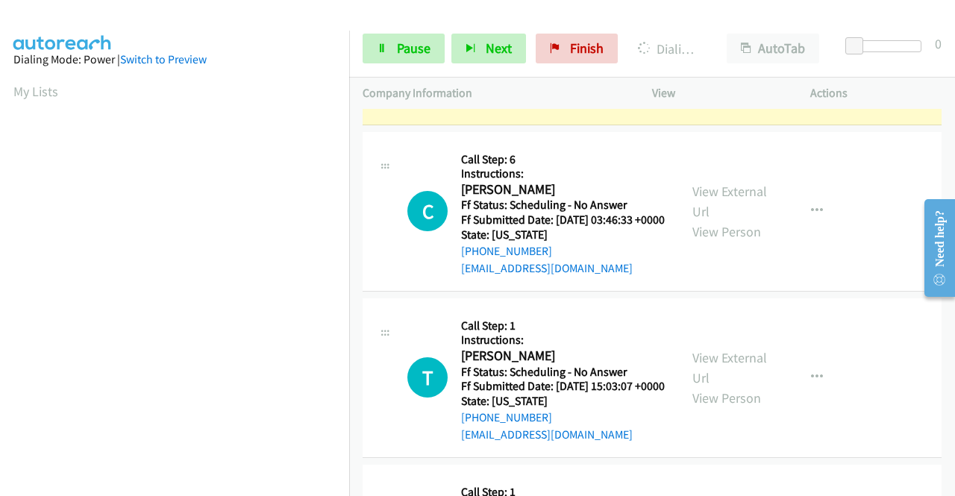
scroll to position [3805, 0]
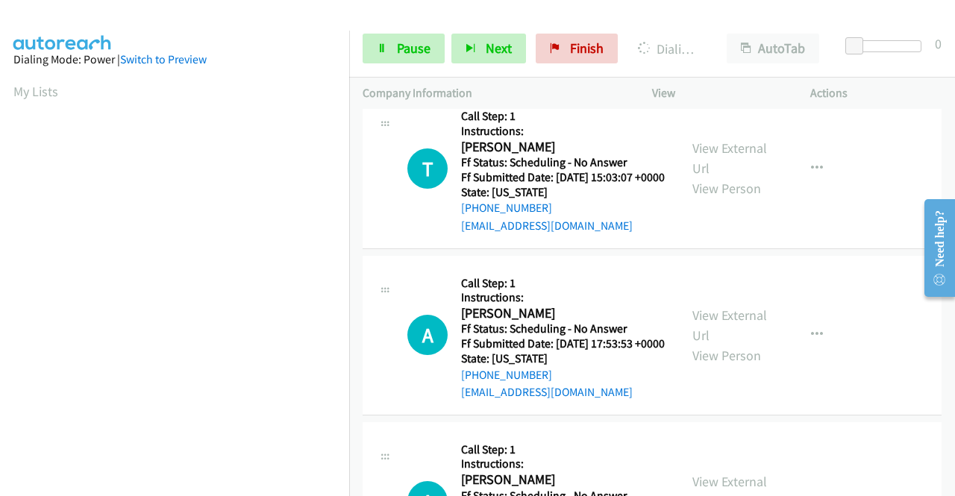
scroll to position [4029, 0]
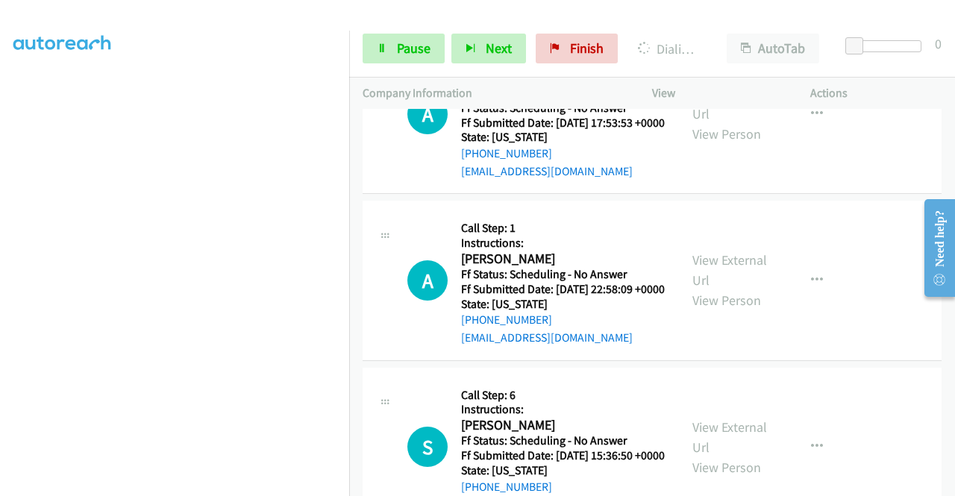
scroll to position [4253, 0]
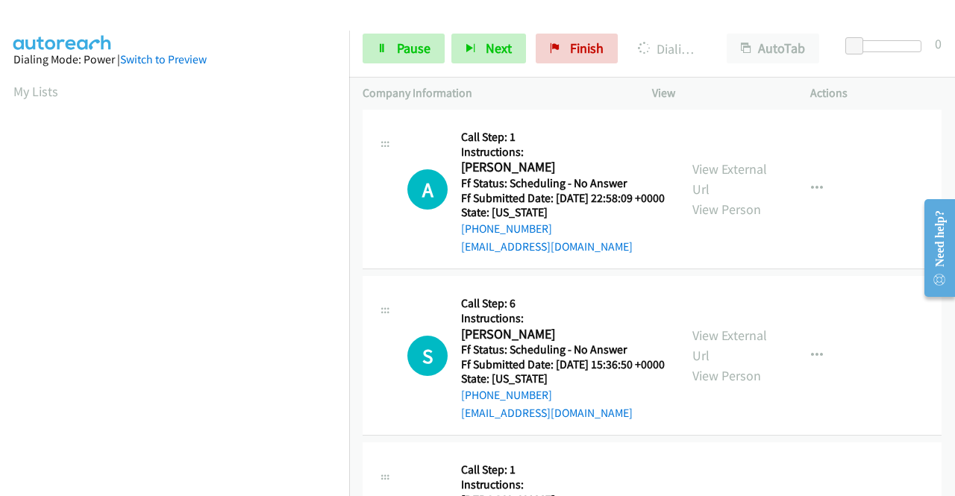
scroll to position [4402, 0]
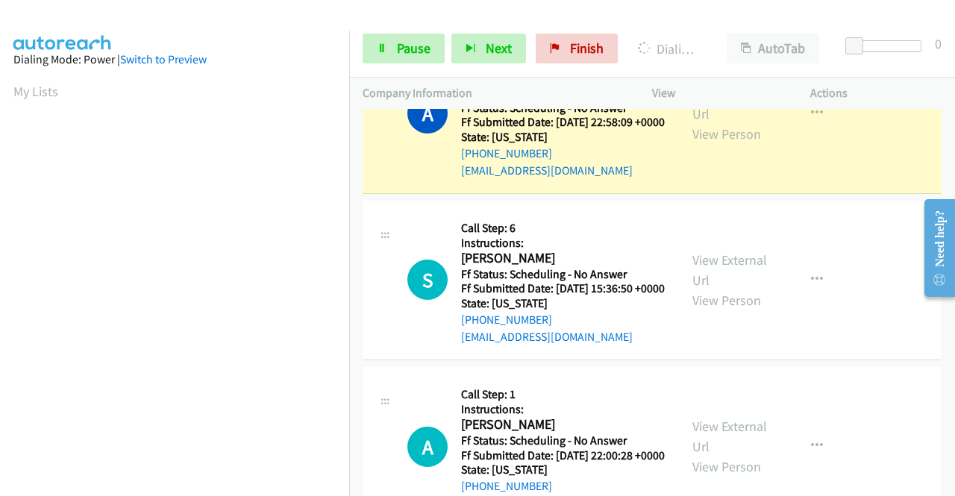
scroll to position [4551, 0]
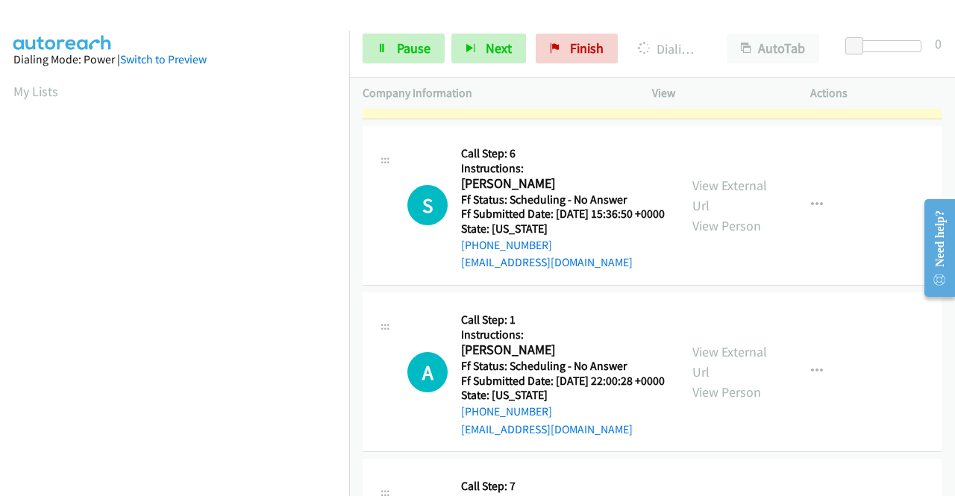
click at [697, 48] on link "View External Url" at bounding box center [729, 28] width 75 height 37
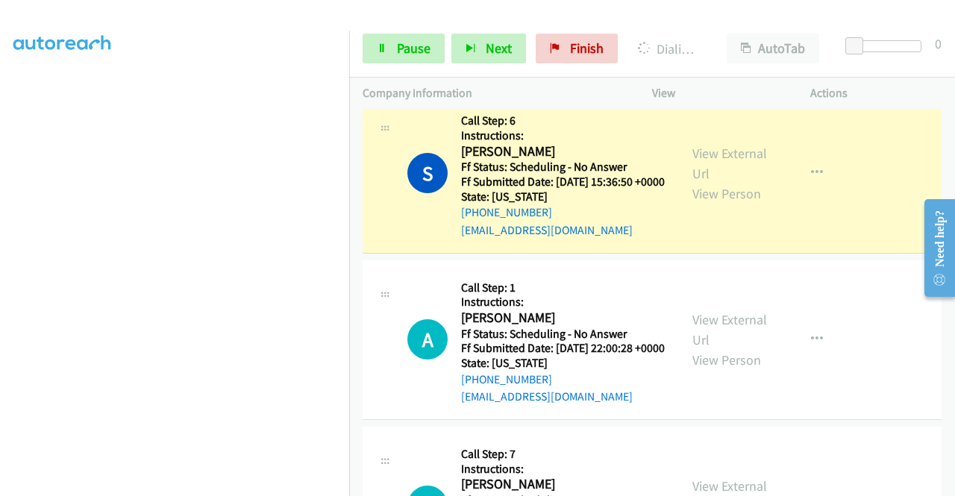
scroll to position [4700, 0]
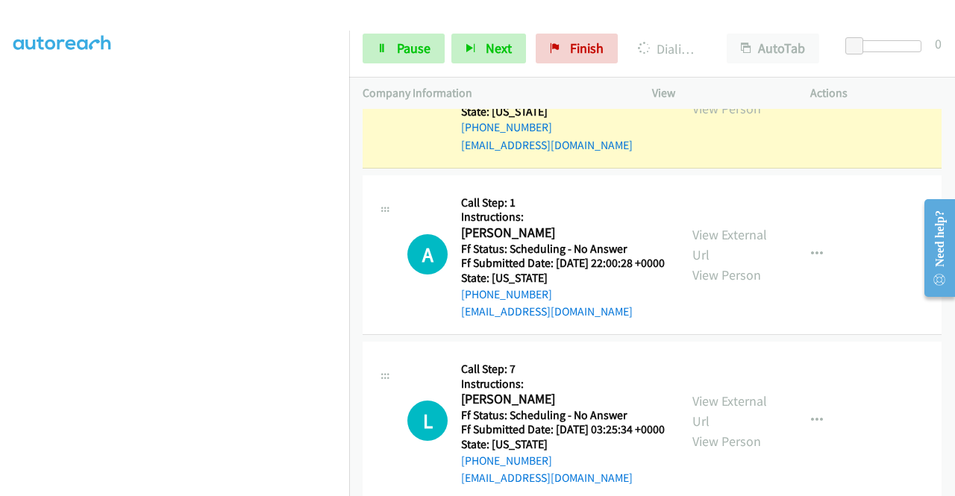
click at [743, 97] on link "View External Url" at bounding box center [729, 78] width 75 height 37
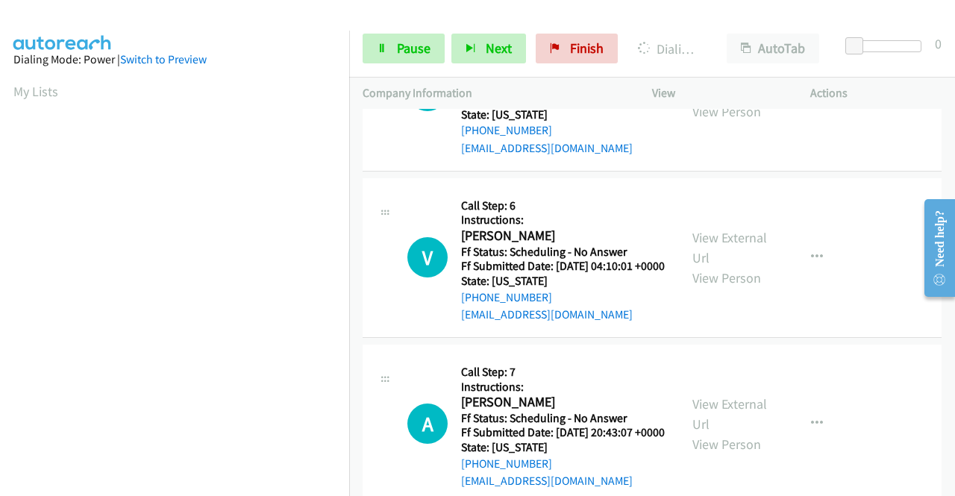
scroll to position [5073, 0]
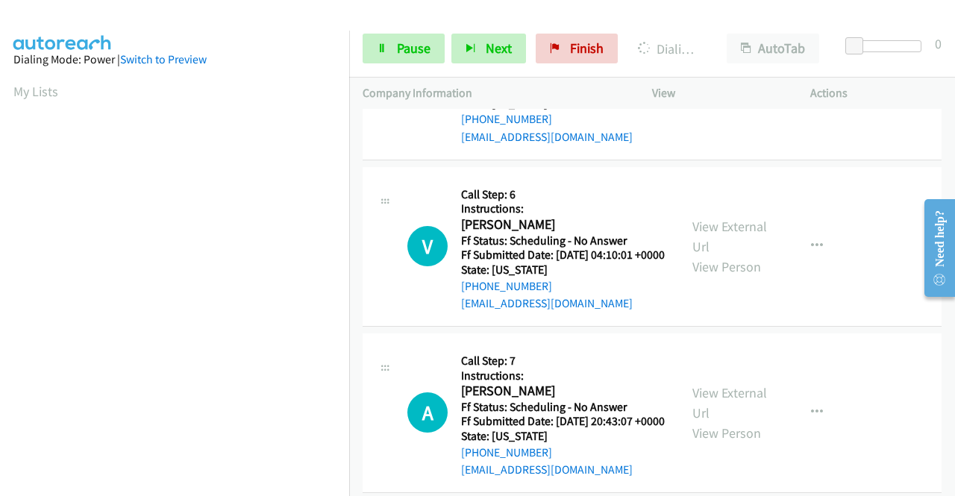
click at [398, 72] on div "Start Calls Pause Next Finish Dialing Anna Shields AutoTab AutoTab 0" at bounding box center [652, 48] width 606 height 57
click at [400, 50] on span "Pause" at bounding box center [414, 48] width 34 height 17
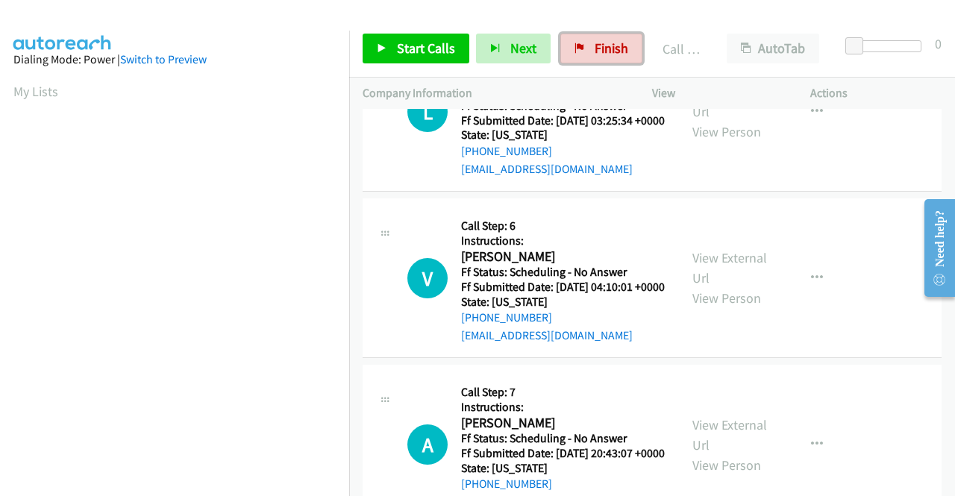
drag, startPoint x: 599, startPoint y: 54, endPoint x: 527, endPoint y: 74, distance: 74.9
click at [599, 53] on span "Finish" at bounding box center [612, 48] width 34 height 17
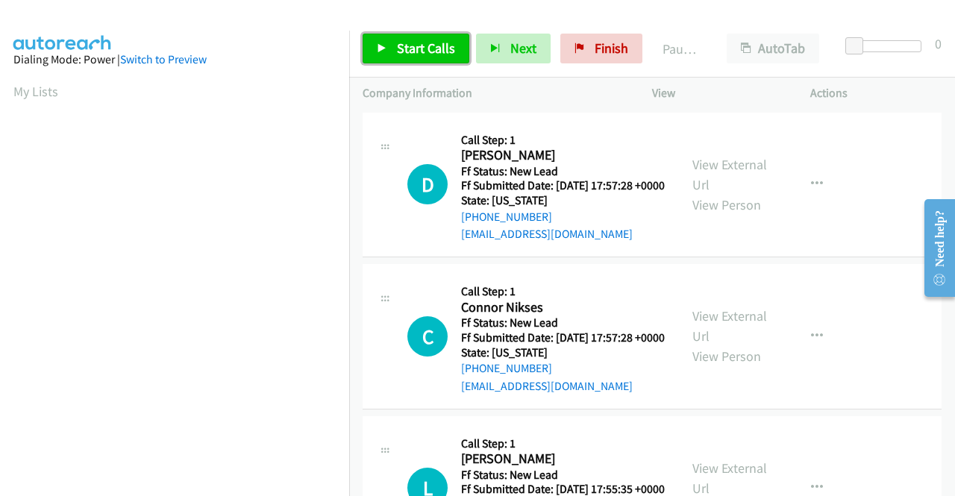
click at [402, 37] on link "Start Calls" at bounding box center [416, 49] width 107 height 30
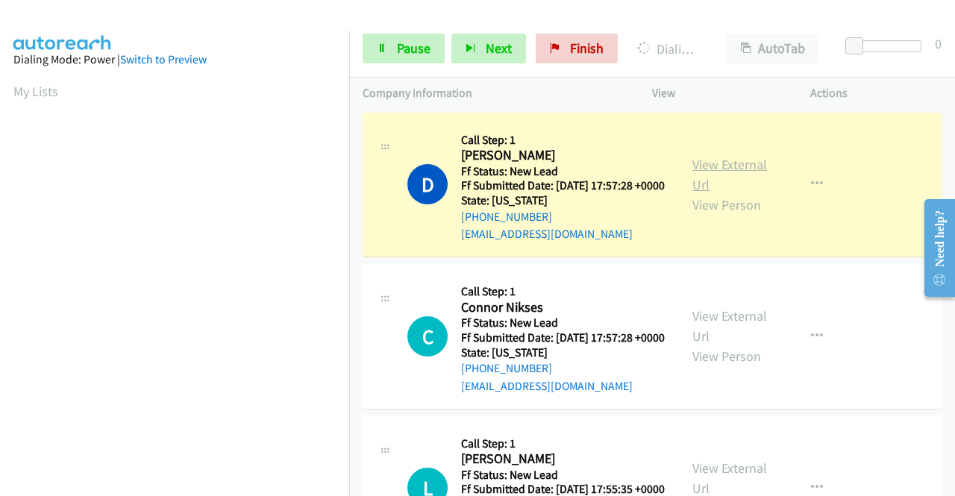
click at [731, 170] on link "View External Url" at bounding box center [729, 174] width 75 height 37
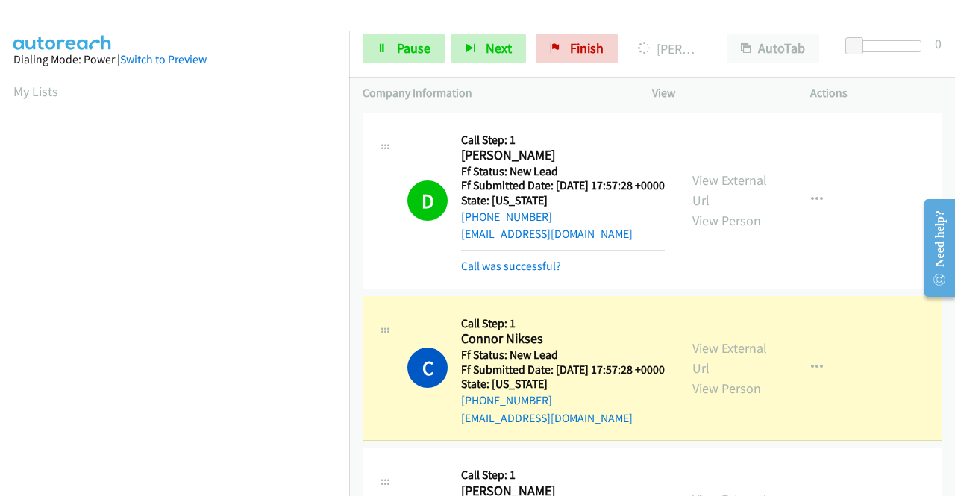
click at [692, 366] on link "View External Url" at bounding box center [729, 357] width 75 height 37
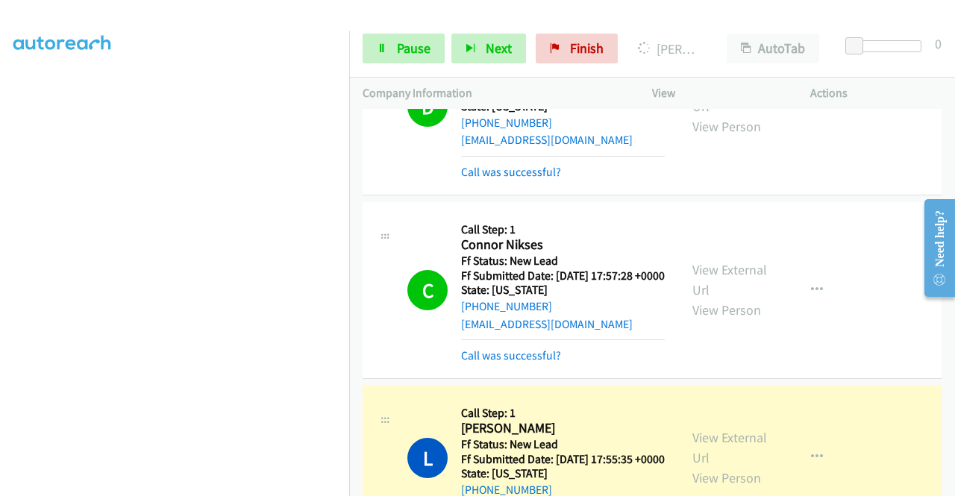
scroll to position [298, 0]
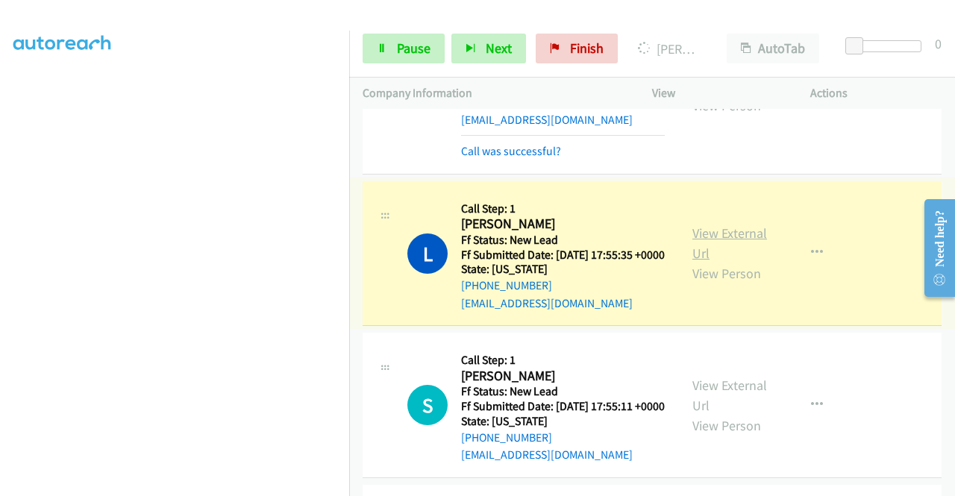
click at [718, 262] on link "View External Url" at bounding box center [729, 243] width 75 height 37
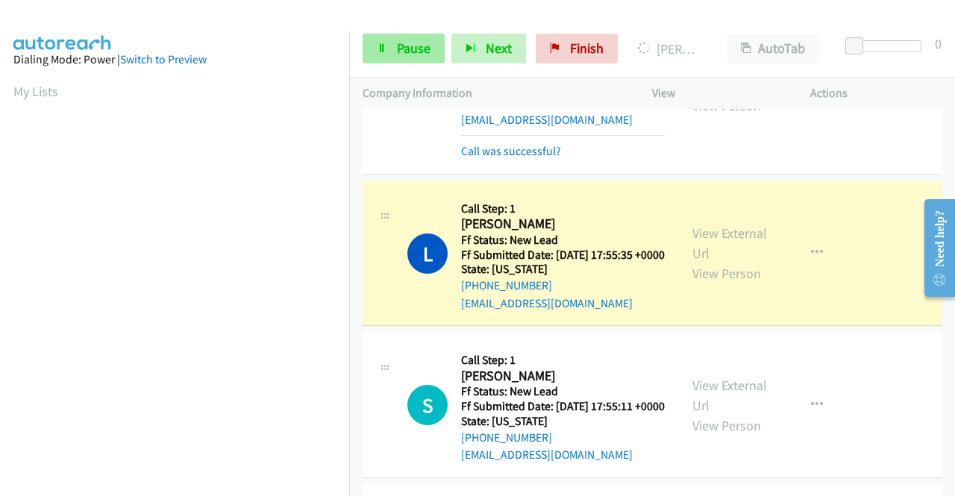
scroll to position [340, 0]
click at [398, 46] on span "Pause" at bounding box center [414, 48] width 34 height 17
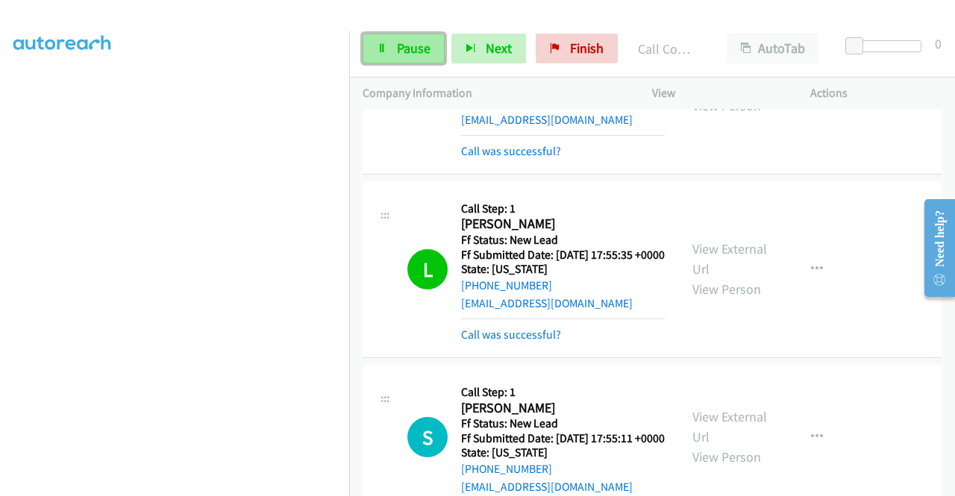
click at [398, 46] on span "Pause" at bounding box center [414, 48] width 34 height 17
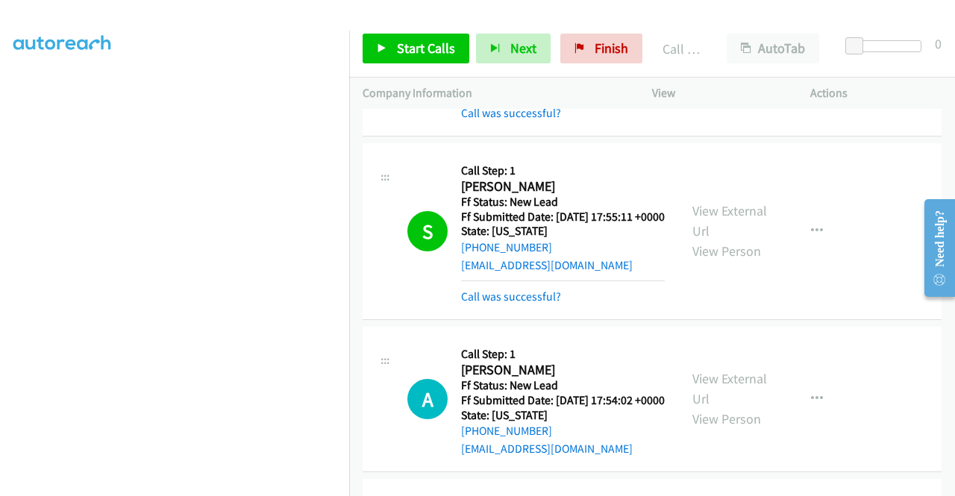
scroll to position [522, 0]
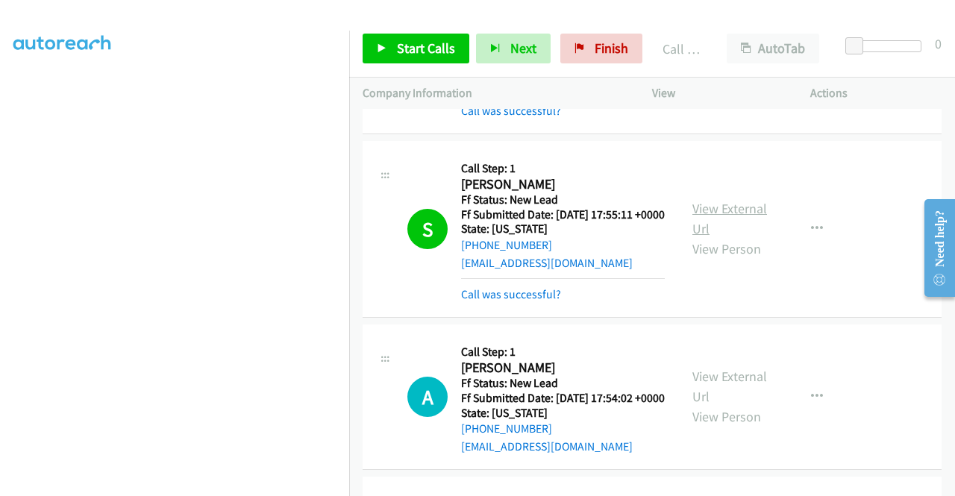
click at [698, 237] on link "View External Url" at bounding box center [729, 218] width 75 height 37
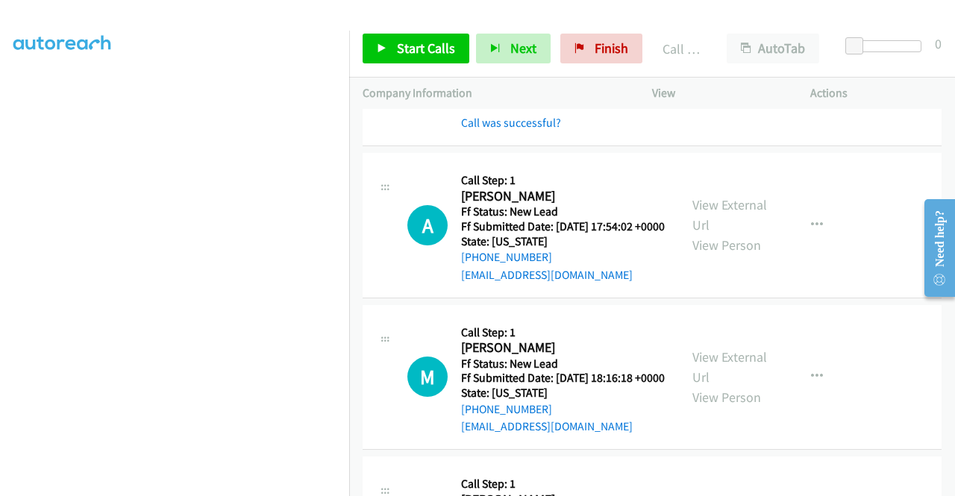
scroll to position [671, 0]
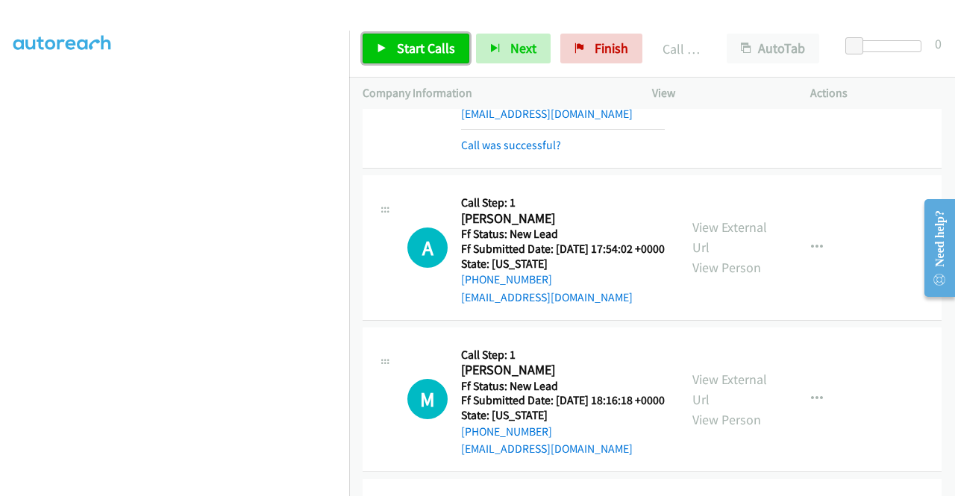
click at [424, 43] on span "Start Calls" at bounding box center [426, 48] width 58 height 17
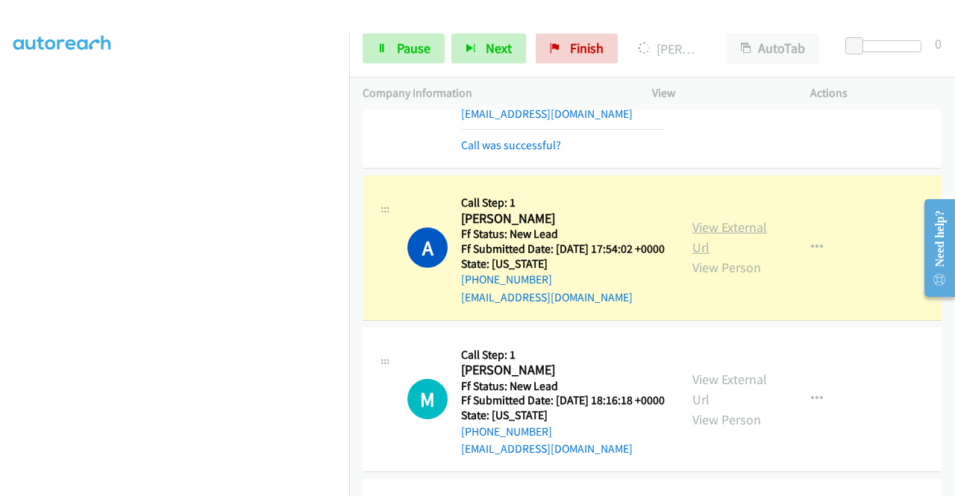
click at [695, 256] on link "View External Url" at bounding box center [729, 237] width 75 height 37
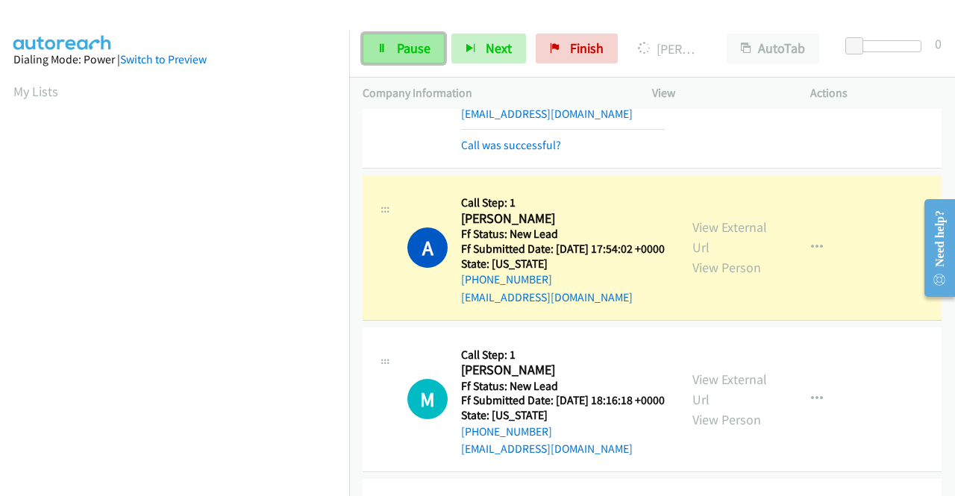
click at [404, 54] on span "Pause" at bounding box center [414, 48] width 34 height 17
drag, startPoint x: 410, startPoint y: 45, endPoint x: 419, endPoint y: 38, distance: 11.2
click at [410, 44] on span "Pause" at bounding box center [414, 48] width 34 height 17
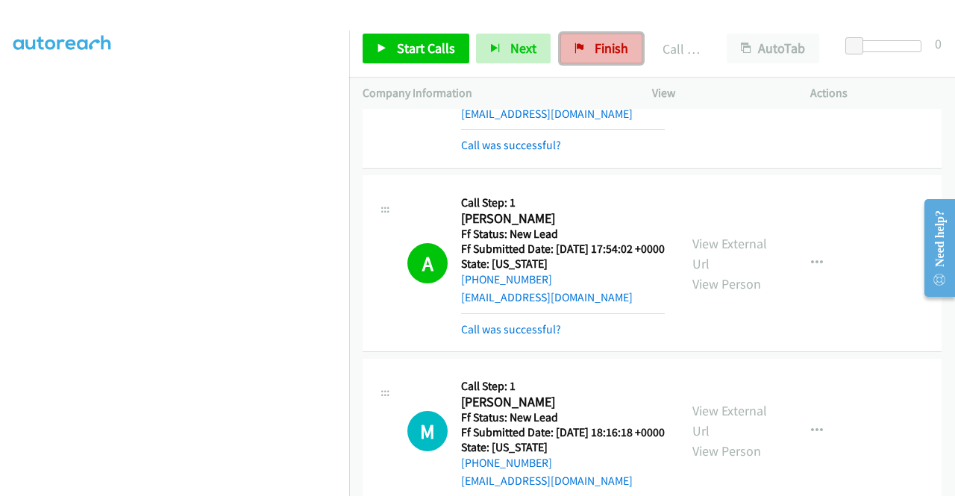
click at [577, 55] on link "Finish" at bounding box center [601, 49] width 82 height 30
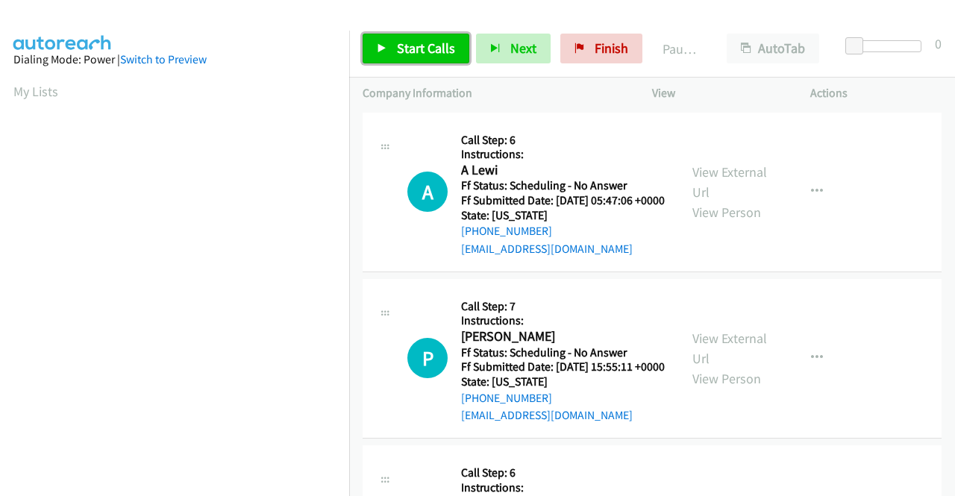
click at [411, 55] on span "Start Calls" at bounding box center [426, 48] width 58 height 17
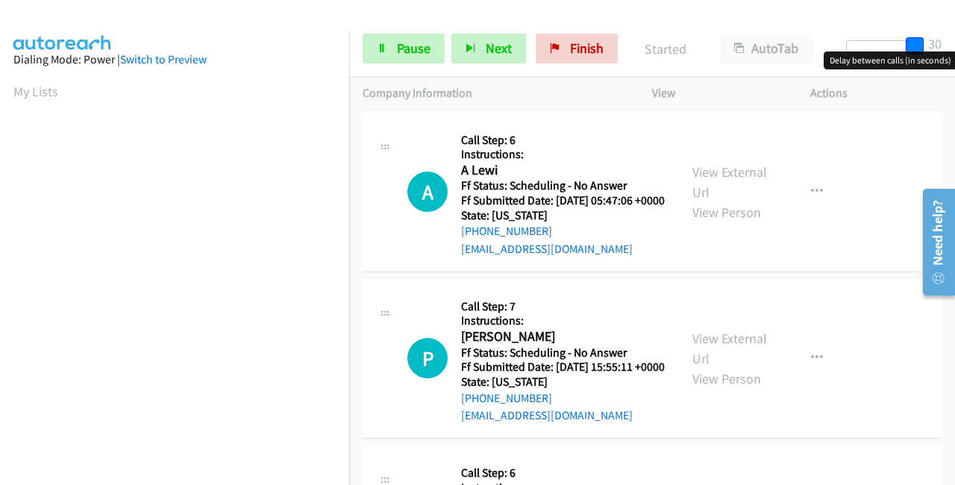
drag, startPoint x: 852, startPoint y: 42, endPoint x: 954, endPoint y: 45, distance: 102.3
click at [954, 45] on div "Start Calls Pause Next Finish Started AutoTab AutoTab 30" at bounding box center [652, 48] width 606 height 57
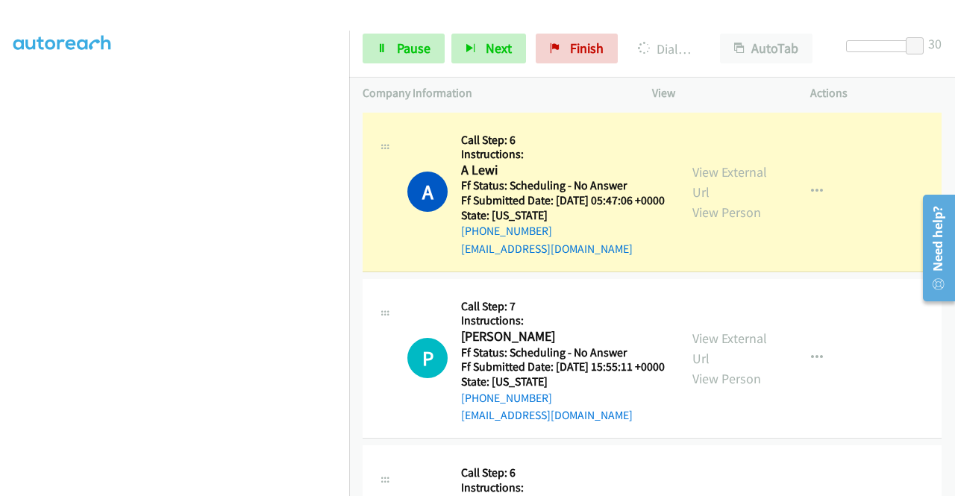
scroll to position [340, 0]
click at [731, 180] on link "View External Url" at bounding box center [729, 181] width 75 height 37
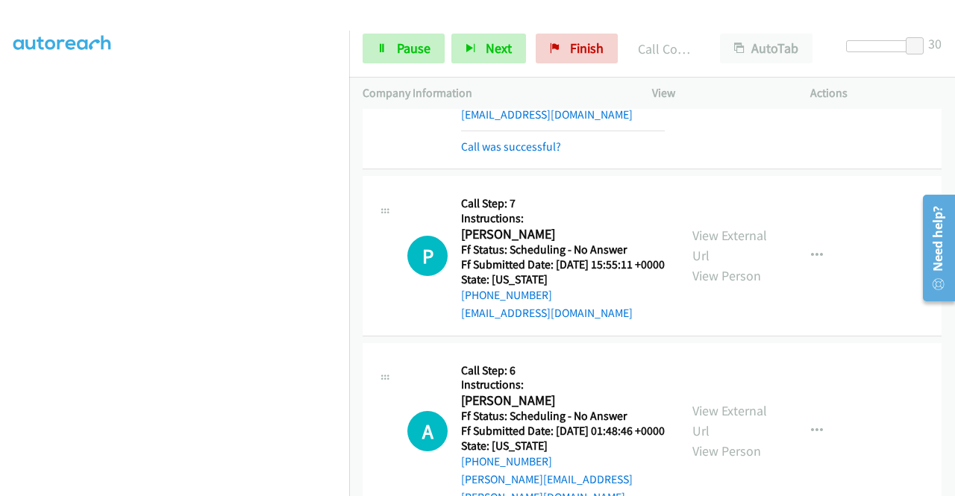
scroll to position [149, 0]
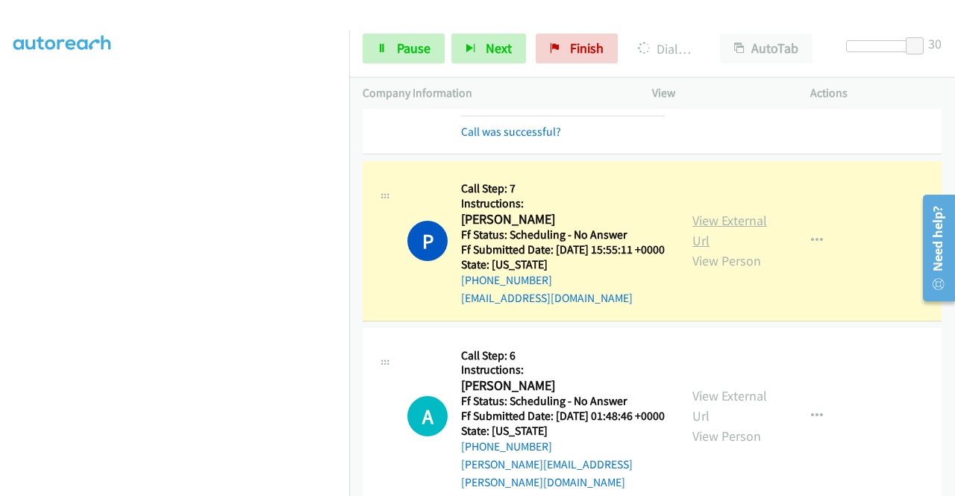
click at [698, 239] on link "View External Url" at bounding box center [729, 230] width 75 height 37
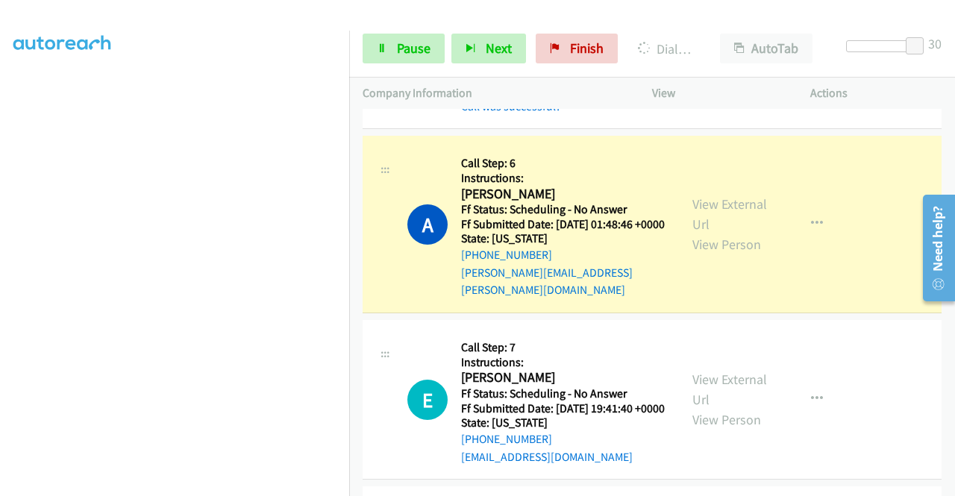
scroll to position [0, 0]
click at [692, 230] on link "View External Url" at bounding box center [729, 213] width 75 height 37
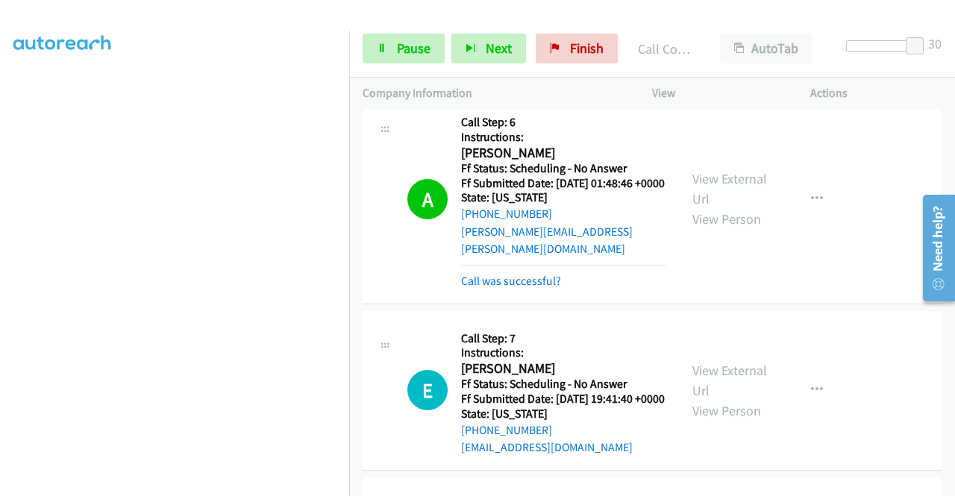
scroll to position [448, 0]
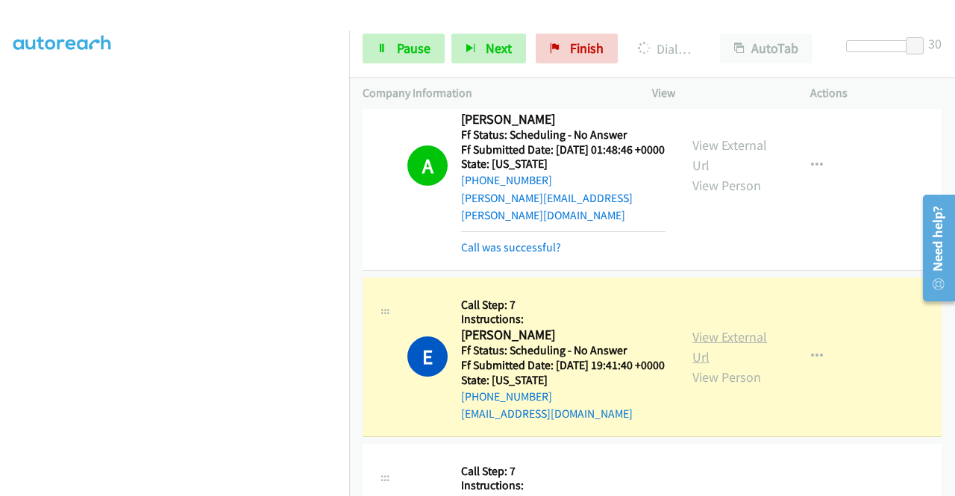
click at [736, 366] on link "View External Url" at bounding box center [729, 346] width 75 height 37
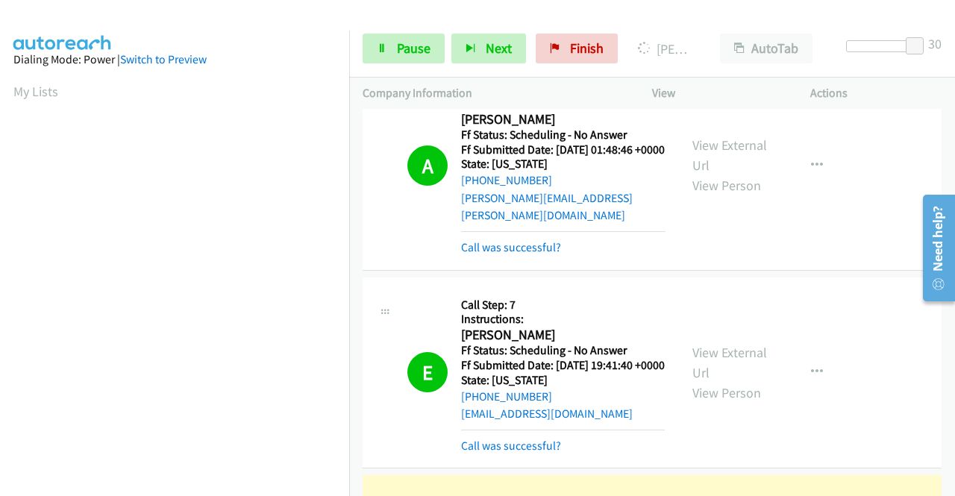
scroll to position [340, 0]
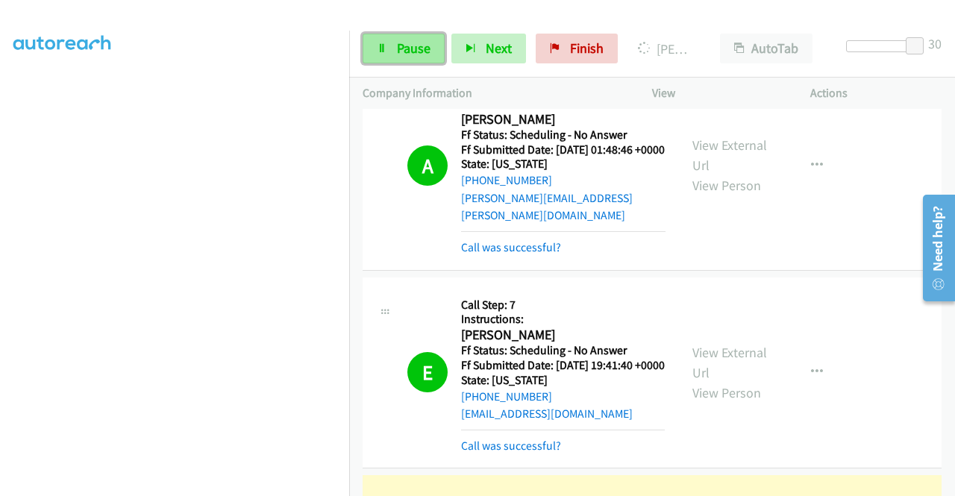
click at [404, 37] on link "Pause" at bounding box center [404, 49] width 82 height 30
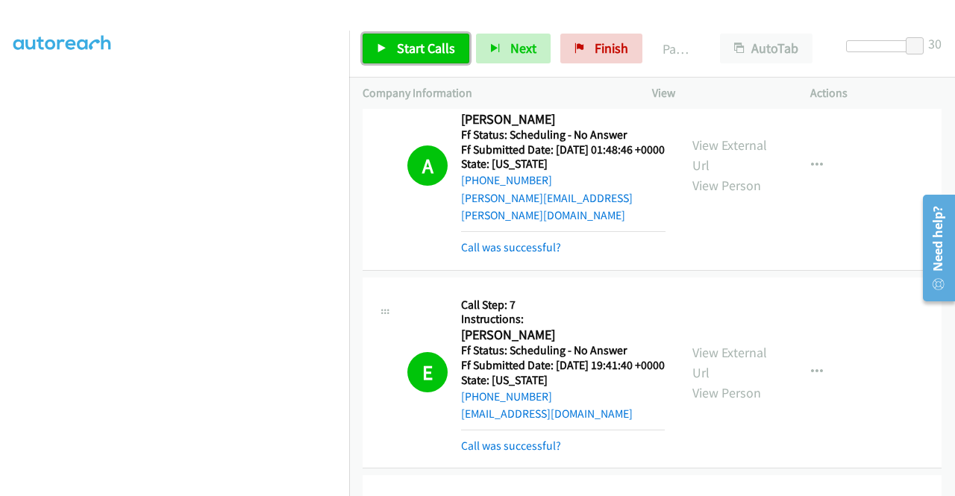
click at [412, 44] on span "Start Calls" at bounding box center [426, 48] width 58 height 17
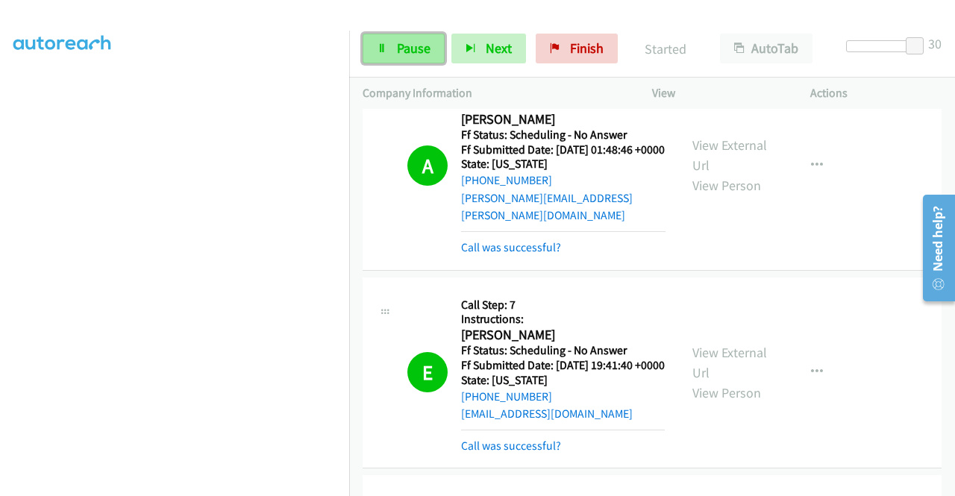
click at [394, 48] on link "Pause" at bounding box center [404, 49] width 82 height 30
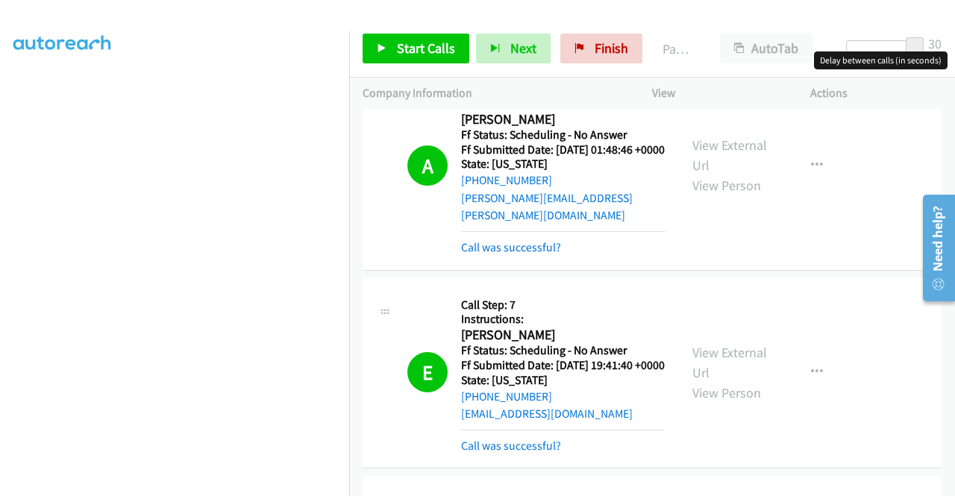
drag, startPoint x: 771, startPoint y: 22, endPoint x: 515, endPoint y: -1, distance: 257.6
click at [515, 0] on div "Start Calls Pause Next Finish Paused AutoTab AutoTab 30 Company Information Inf…" at bounding box center [477, 0] width 955 height 0
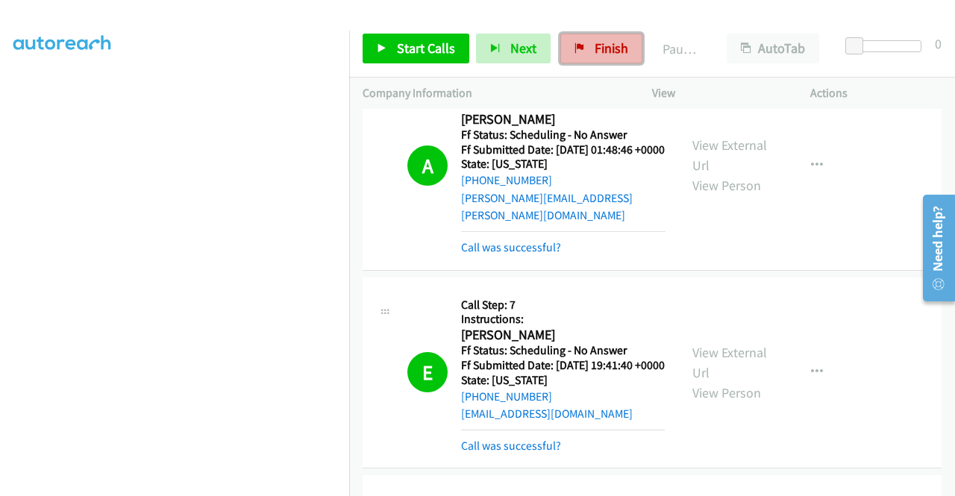
click at [575, 51] on icon at bounding box center [579, 49] width 10 height 10
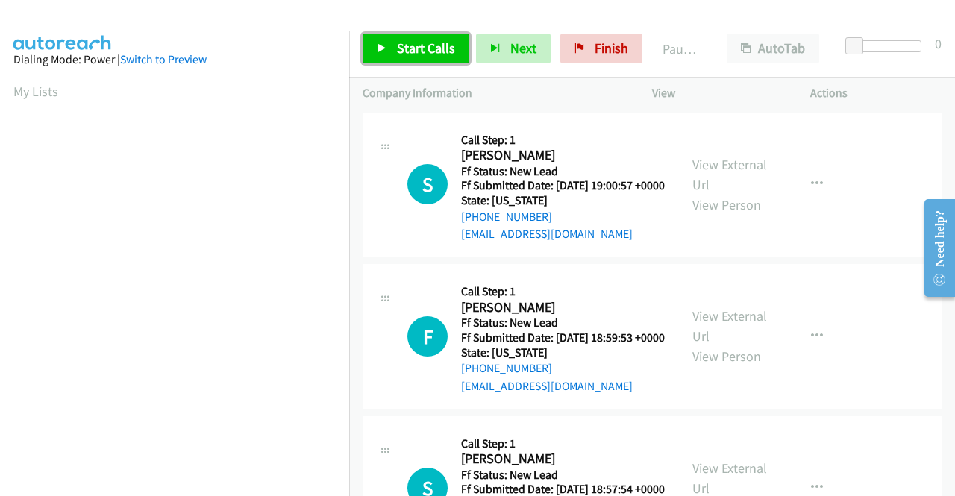
click at [409, 47] on span "Start Calls" at bounding box center [426, 48] width 58 height 17
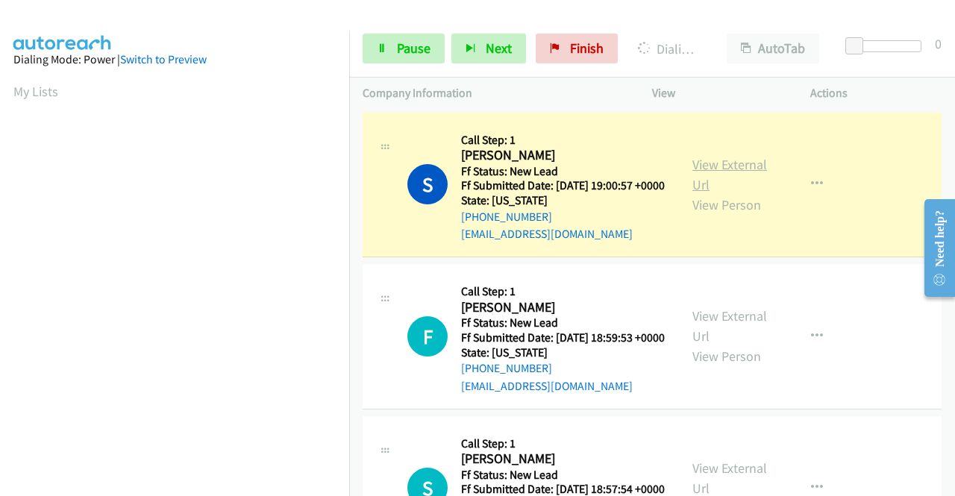
click at [730, 168] on link "View External Url" at bounding box center [729, 174] width 75 height 37
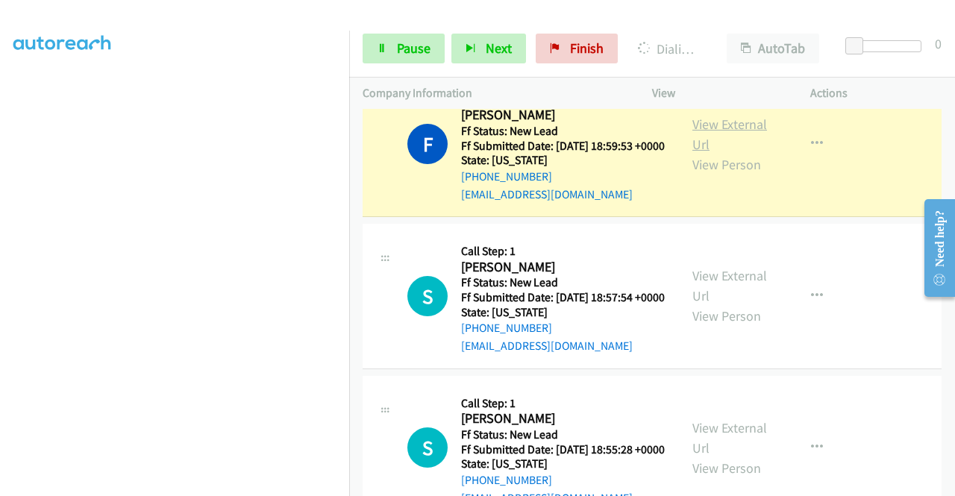
scroll to position [224, 0]
click at [714, 148] on link "View External Url" at bounding box center [729, 134] width 75 height 37
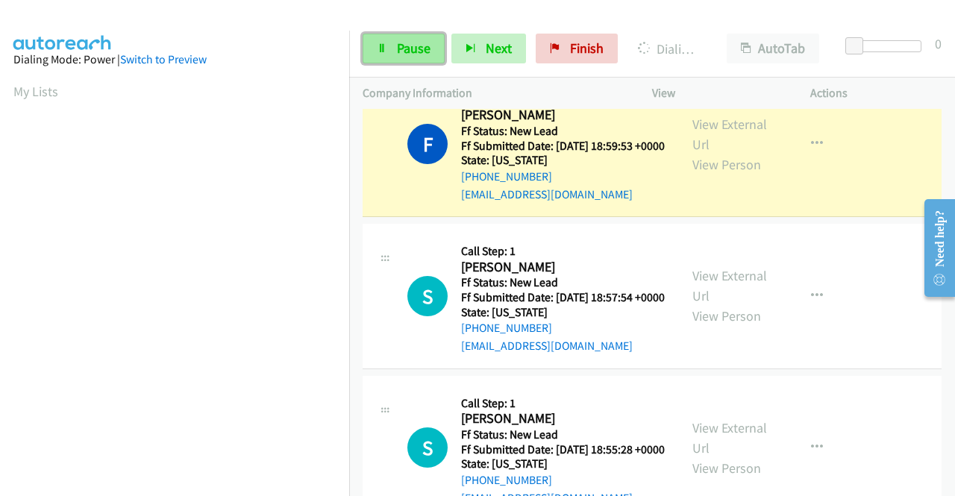
click at [406, 45] on span "Pause" at bounding box center [414, 48] width 34 height 17
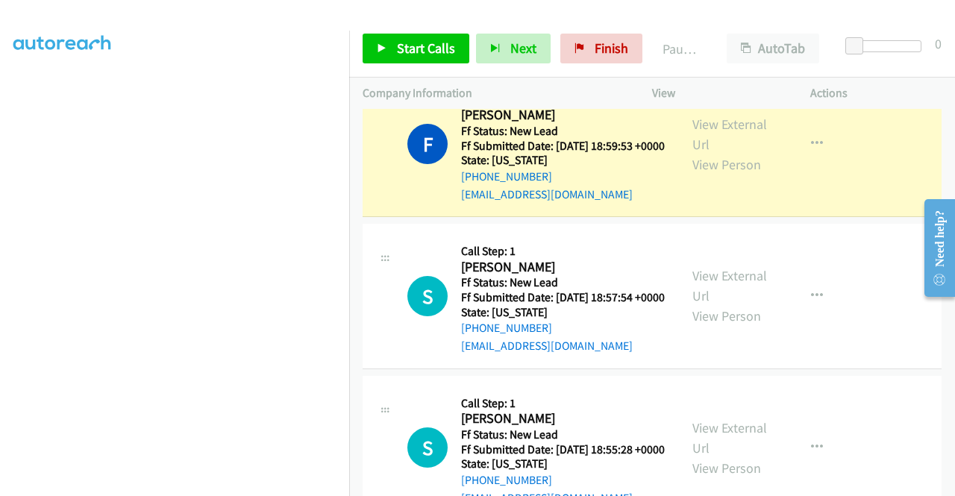
scroll to position [255, 0]
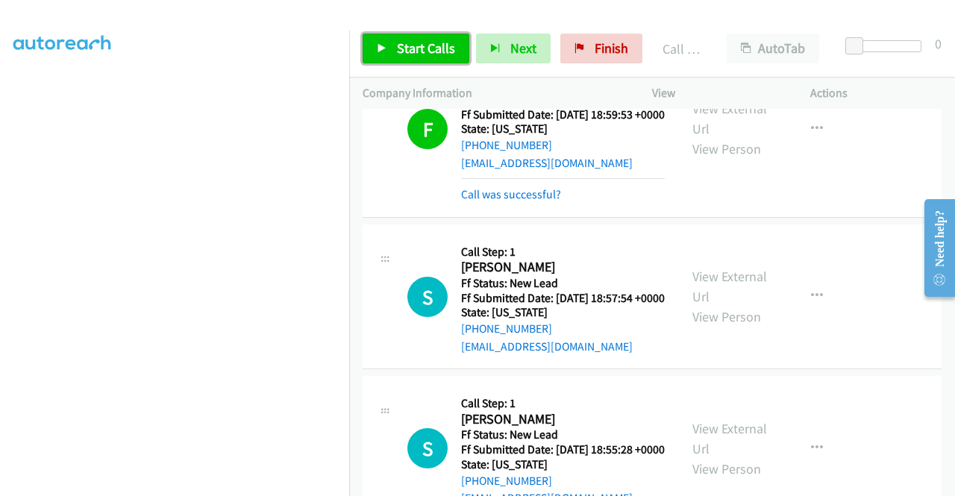
drag, startPoint x: 433, startPoint y: 49, endPoint x: 457, endPoint y: 52, distance: 24.8
click at [433, 49] on span "Start Calls" at bounding box center [426, 48] width 58 height 17
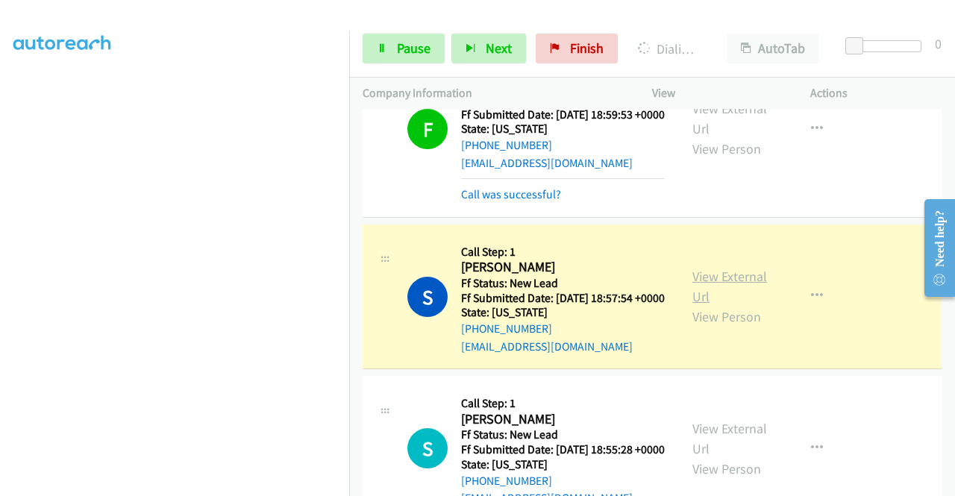
click at [719, 305] on link "View External Url" at bounding box center [729, 286] width 75 height 37
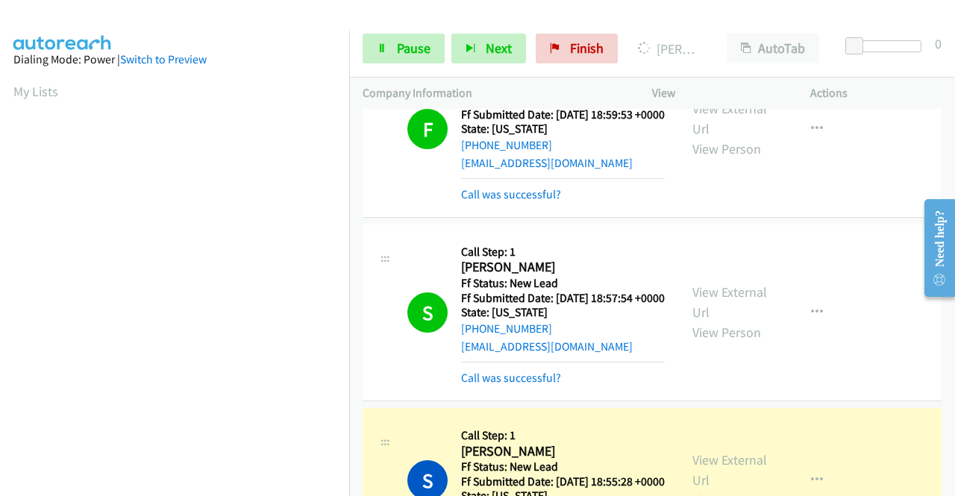
scroll to position [479, 0]
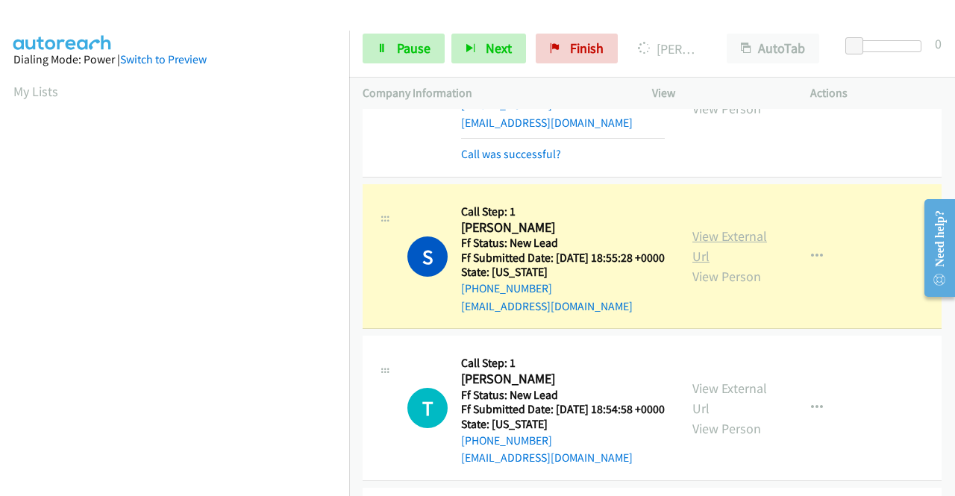
click at [694, 265] on link "View External Url" at bounding box center [729, 246] width 75 height 37
click at [721, 265] on link "View External Url" at bounding box center [729, 246] width 75 height 37
click at [401, 55] on span "Pause" at bounding box center [414, 48] width 34 height 17
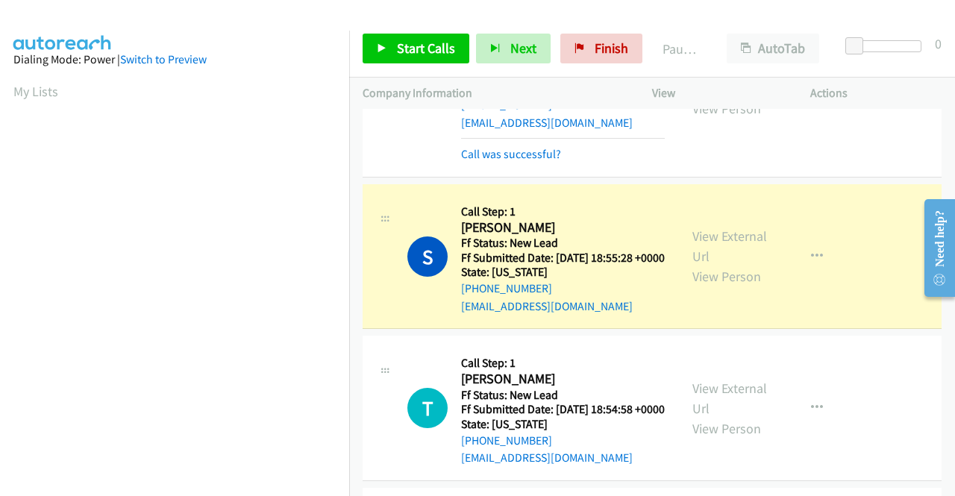
scroll to position [340, 0]
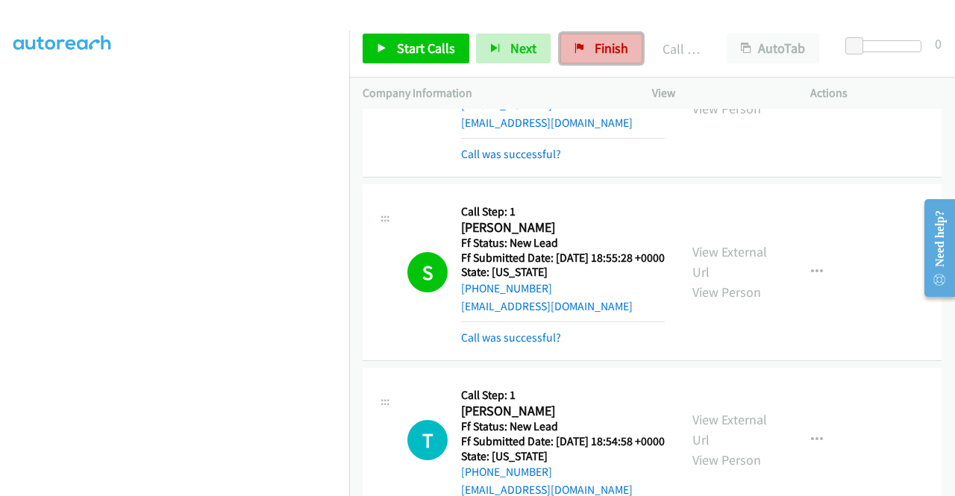
click at [597, 39] on link "Finish" at bounding box center [601, 49] width 82 height 30
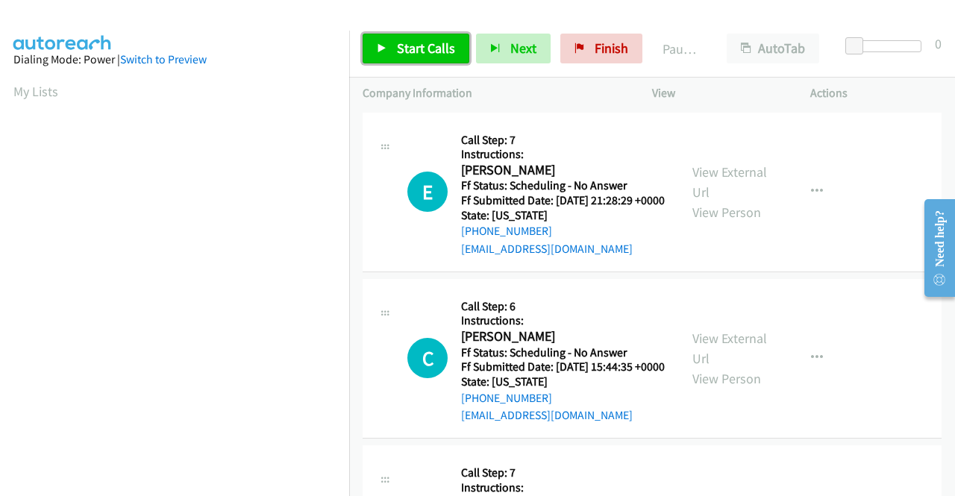
click at [433, 48] on span "Start Calls" at bounding box center [426, 48] width 58 height 17
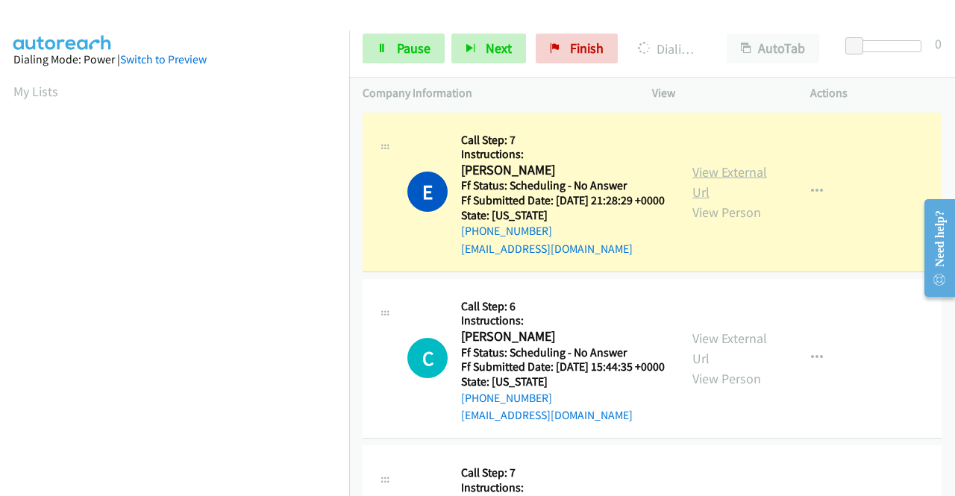
click at [727, 180] on link "View External Url" at bounding box center [729, 181] width 75 height 37
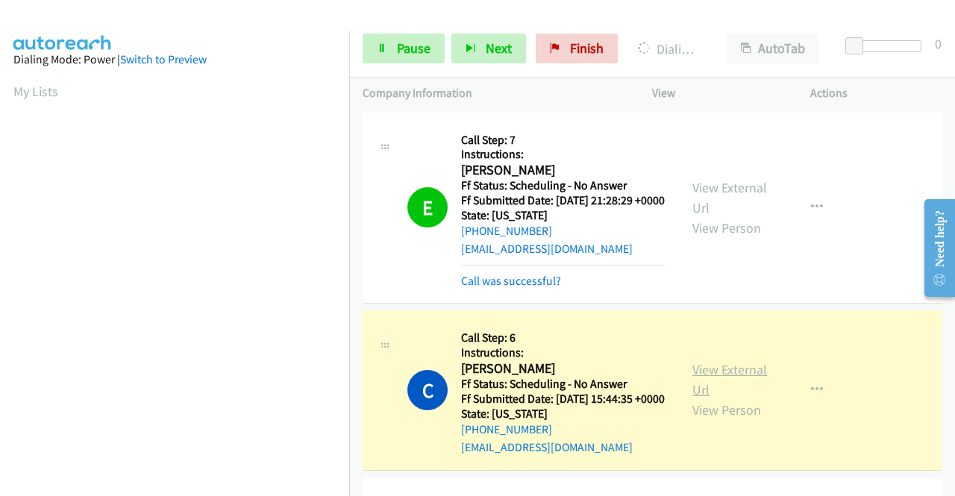
click at [694, 394] on link "View External Url" at bounding box center [729, 379] width 75 height 37
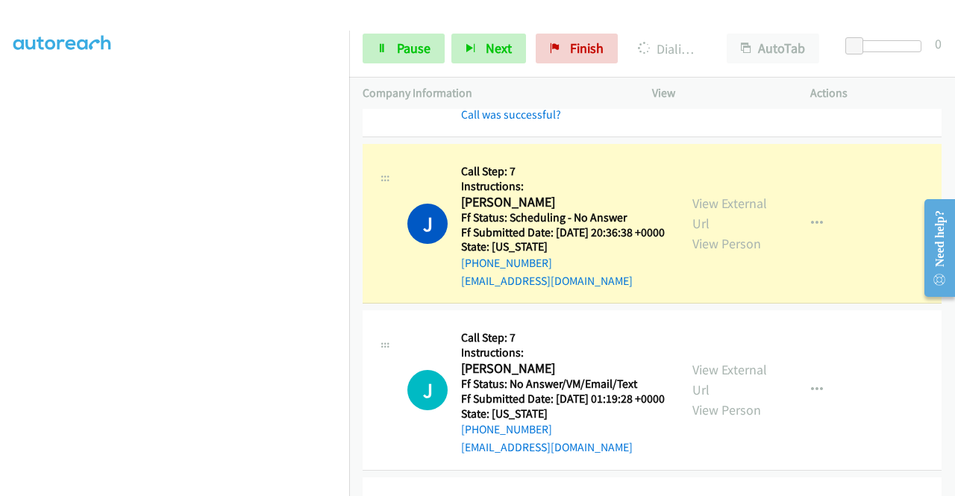
scroll to position [373, 0]
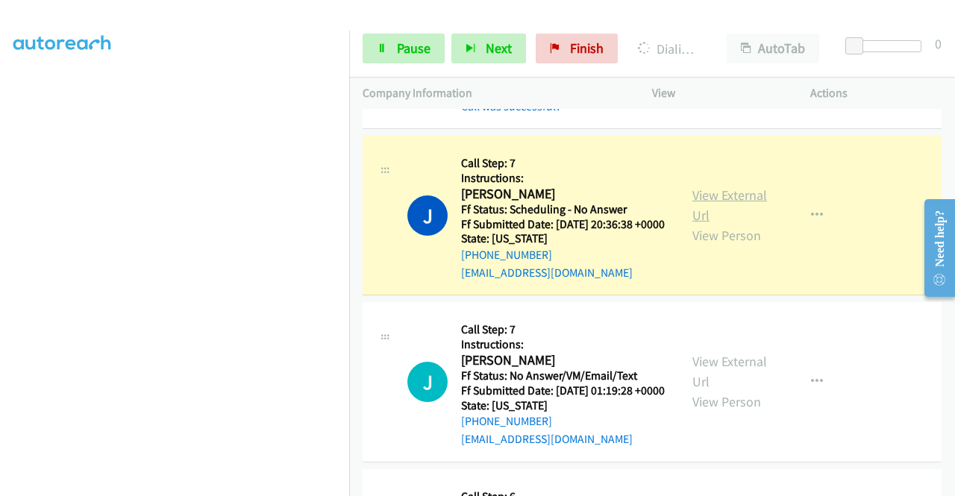
click at [698, 224] on link "View External Url" at bounding box center [729, 205] width 75 height 37
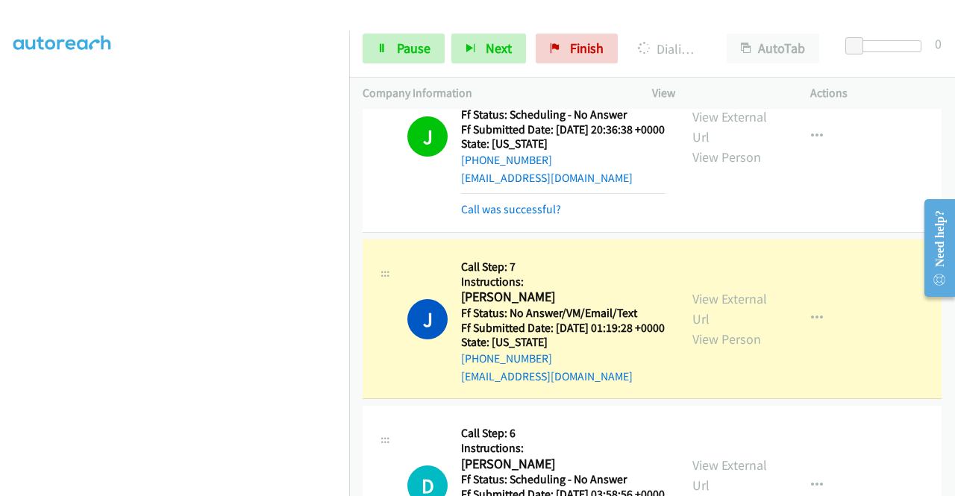
scroll to position [522, 0]
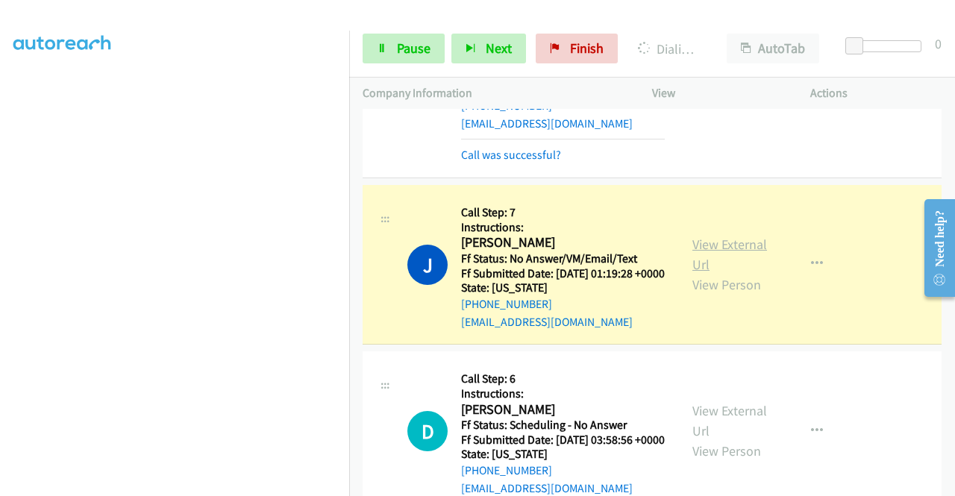
click at [721, 273] on link "View External Url" at bounding box center [729, 254] width 75 height 37
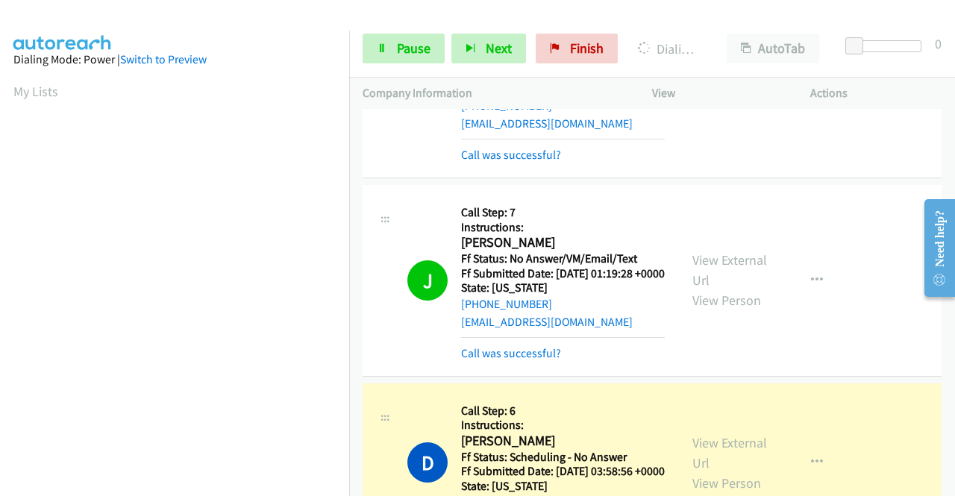
scroll to position [671, 0]
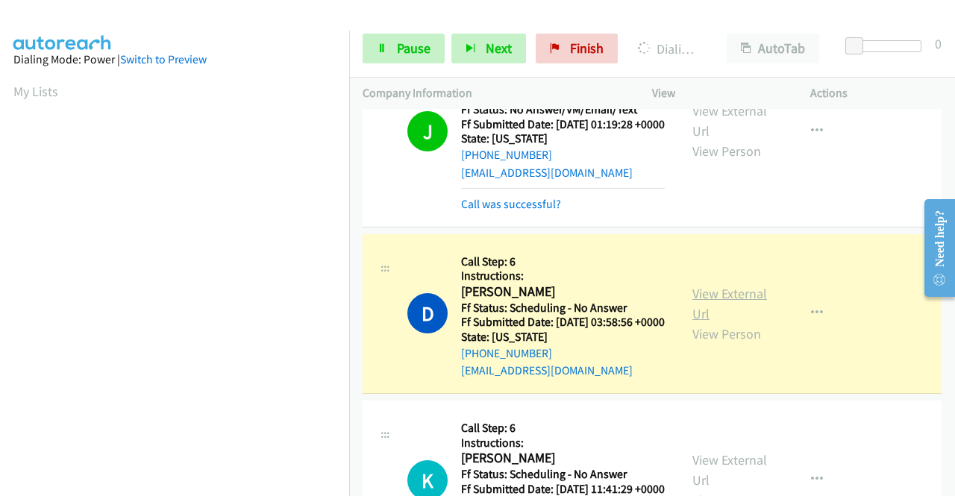
click at [715, 322] on link "View External Url" at bounding box center [729, 303] width 75 height 37
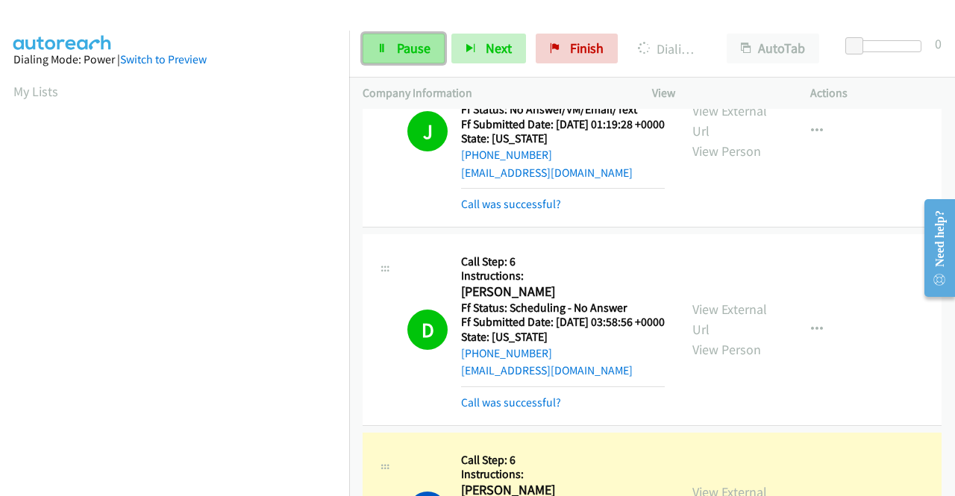
click at [407, 60] on link "Pause" at bounding box center [404, 49] width 82 height 30
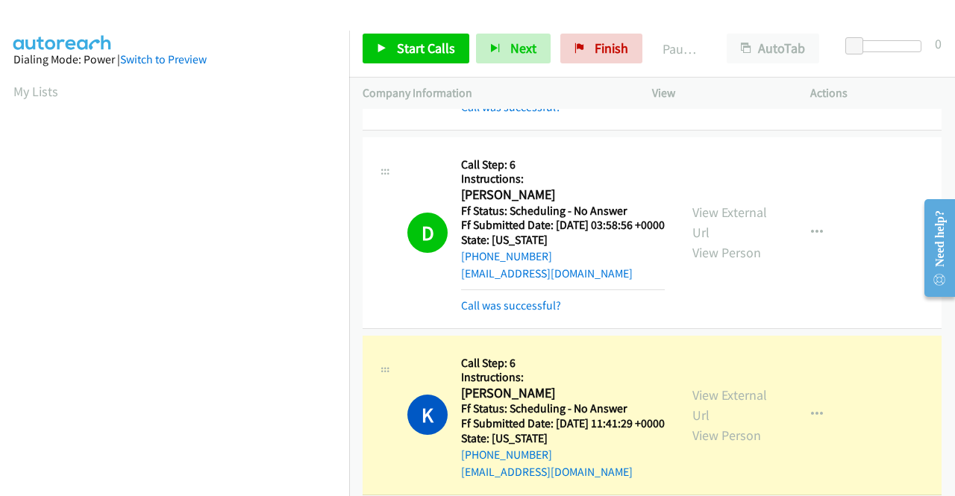
scroll to position [895, 0]
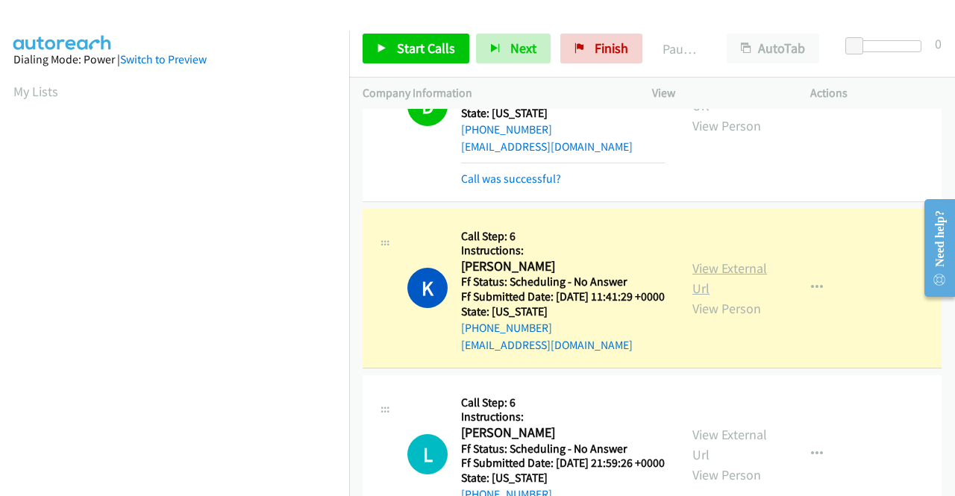
click at [731, 297] on link "View External Url" at bounding box center [729, 278] width 75 height 37
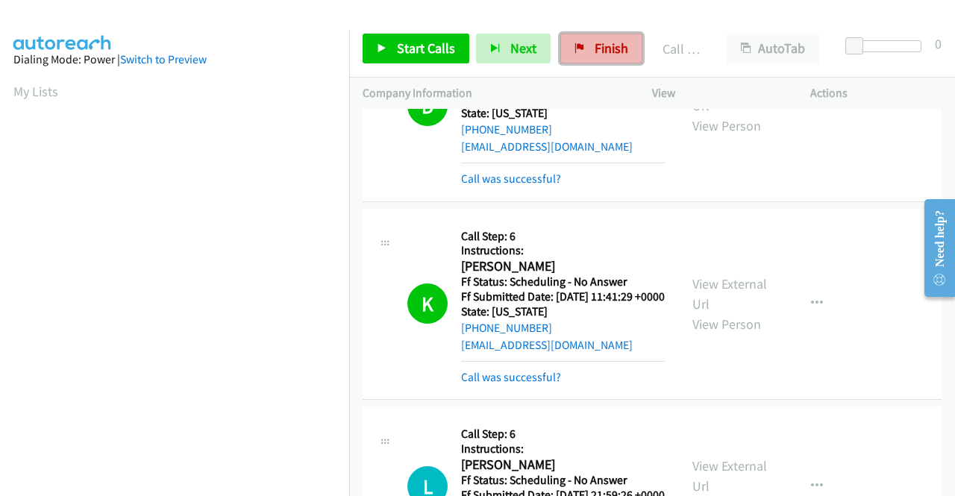
drag, startPoint x: 610, startPoint y: 54, endPoint x: 530, endPoint y: 77, distance: 83.8
click at [610, 53] on span "Finish" at bounding box center [612, 48] width 34 height 17
